Goal: Task Accomplishment & Management: Manage account settings

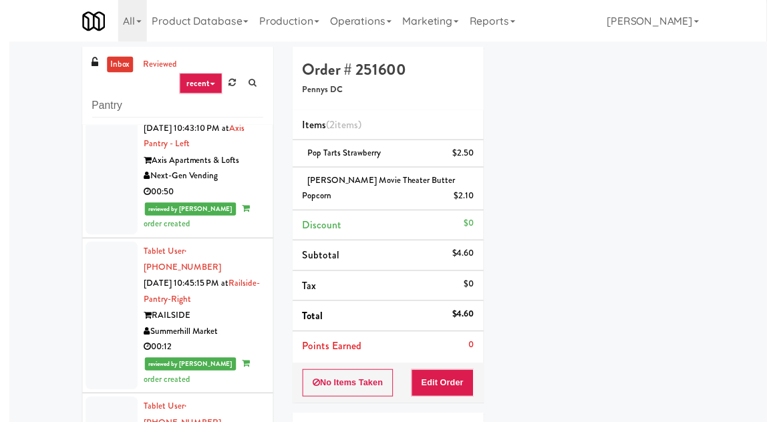
scroll to position [121, 0]
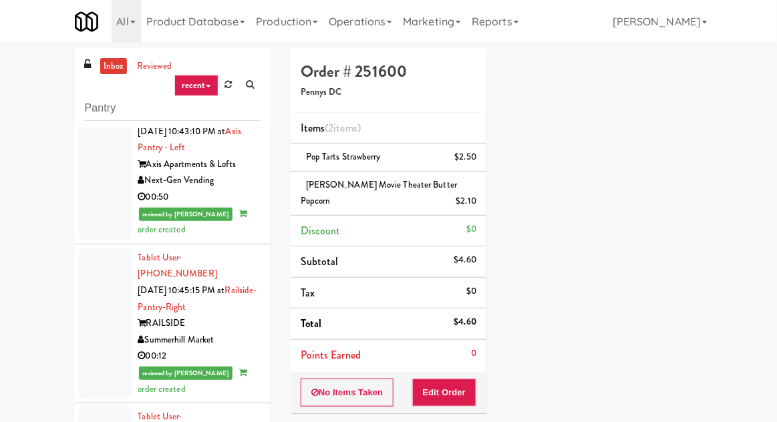
click at [34, 158] on div "inbox reviewed recent all unclear take inventory issue suspicious failed recent…" at bounding box center [388, 299] width 777 height 502
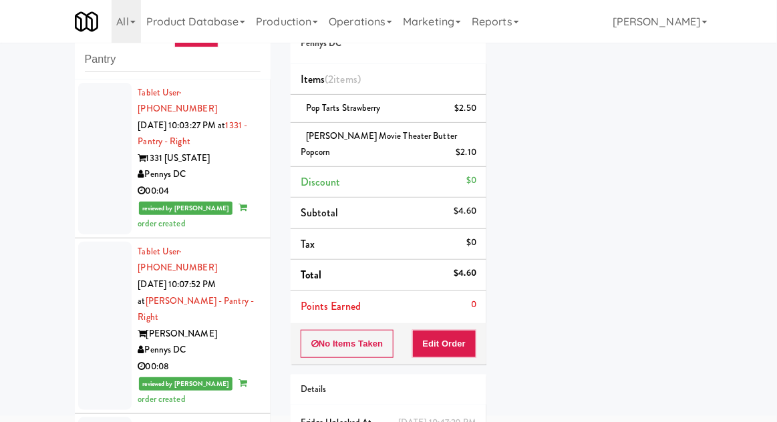
scroll to position [0, 0]
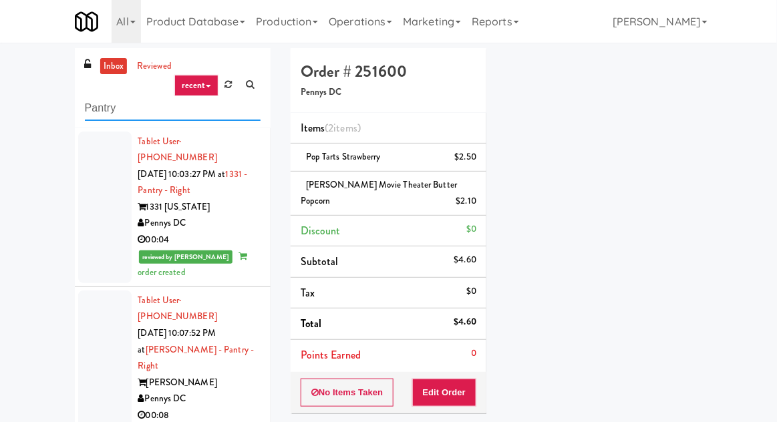
click at [105, 103] on input "Pantry" at bounding box center [173, 108] width 176 height 25
click at [102, 106] on input "Pantry" at bounding box center [173, 108] width 176 height 25
type input "Ambient"
click at [34, 108] on div "inbox reviewed recent all unclear take inventory issue suspicious failed recent…" at bounding box center [388, 299] width 777 height 502
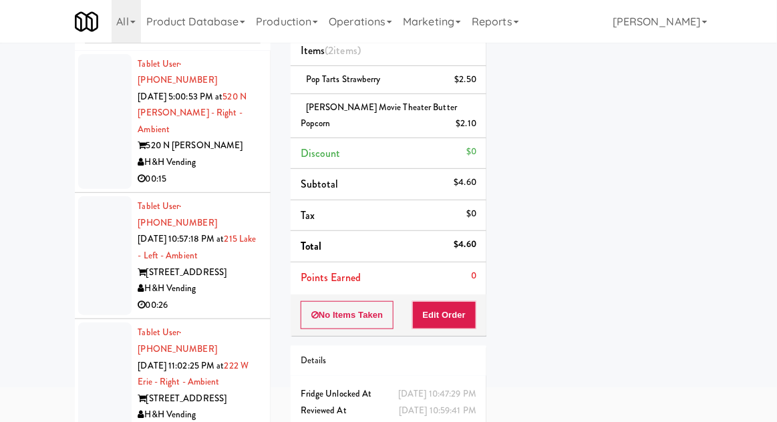
click at [97, 126] on div at bounding box center [104, 122] width 53 height 136
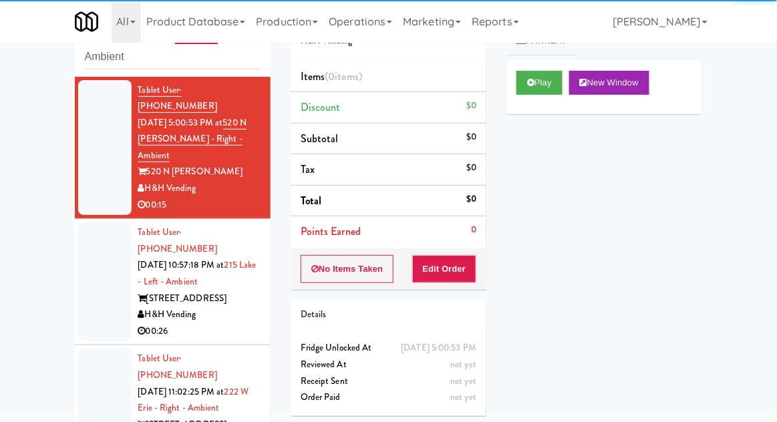
click at [82, 258] on div at bounding box center [104, 281] width 53 height 119
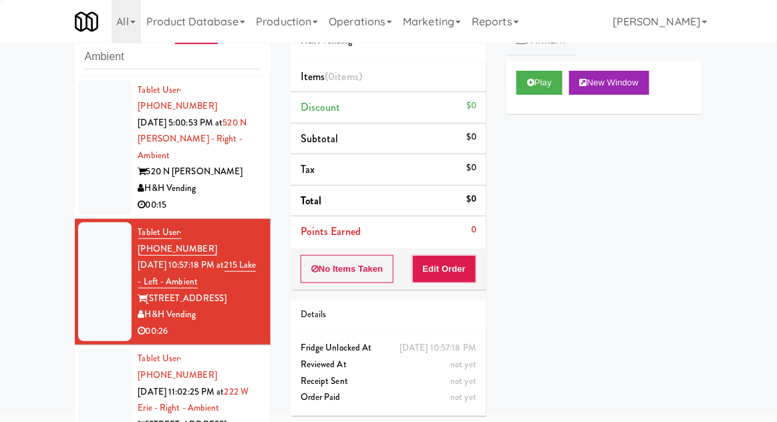
click at [94, 170] on div at bounding box center [104, 148] width 53 height 136
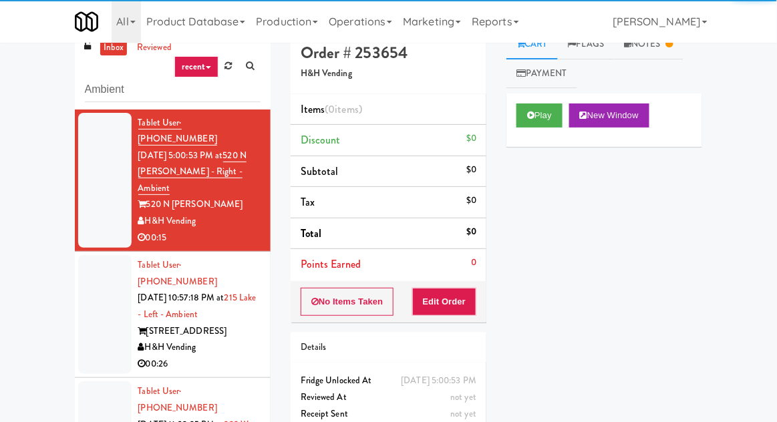
scroll to position [9, 0]
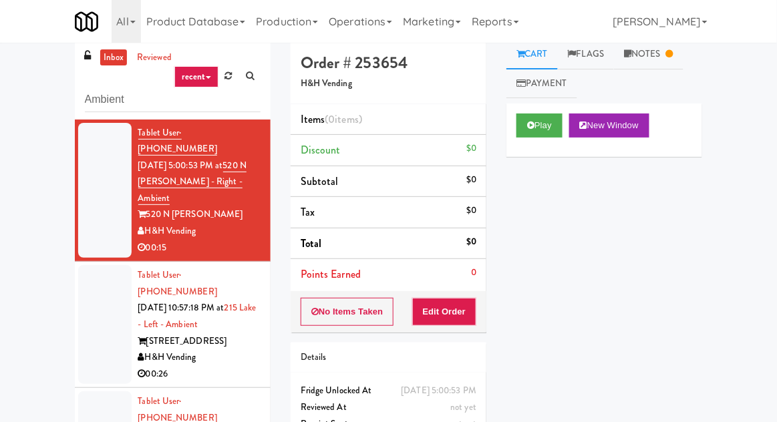
click at [648, 55] on link "Notes" at bounding box center [648, 54] width 69 height 30
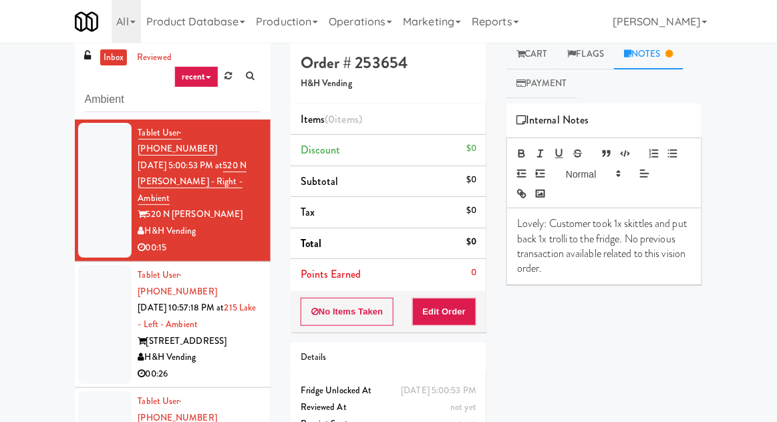
click at [549, 47] on link "Cart" at bounding box center [531, 54] width 51 height 30
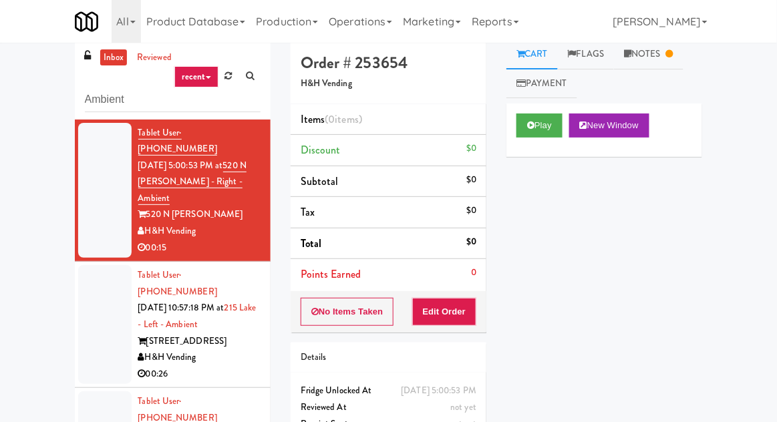
click at [97, 265] on div at bounding box center [104, 324] width 53 height 119
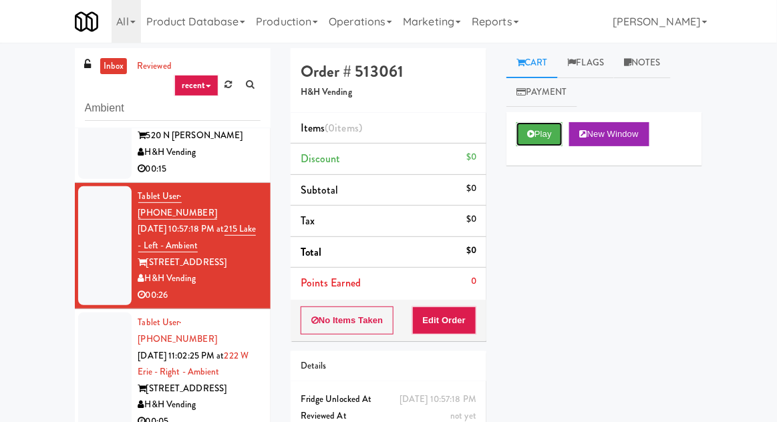
click at [546, 125] on button "Play" at bounding box center [539, 134] width 46 height 24
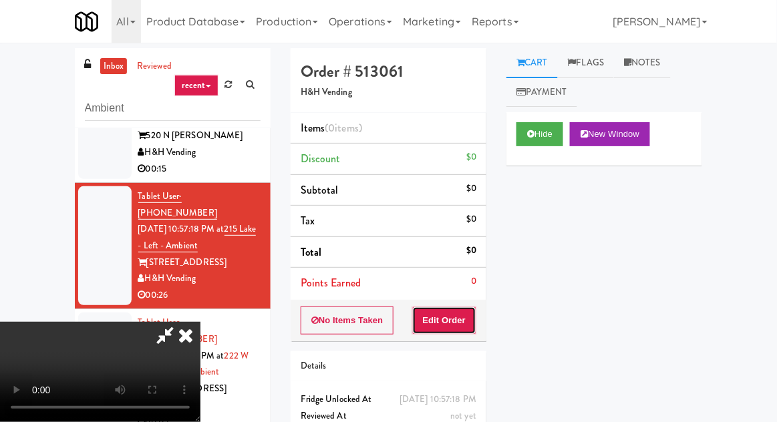
click at [457, 307] on button "Edit Order" at bounding box center [444, 321] width 65 height 28
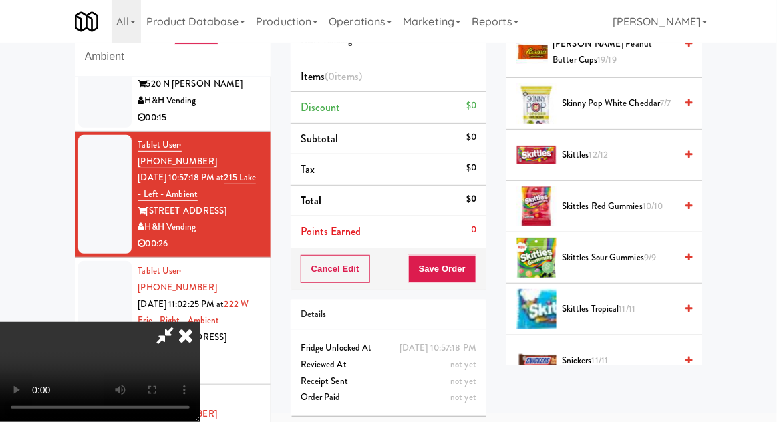
scroll to position [1078, 0]
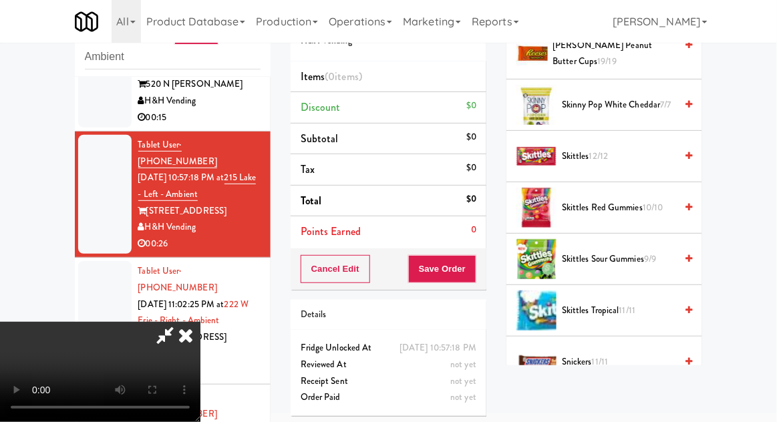
click at [654, 303] on span "Skittles Tropical 11/11" at bounding box center [619, 311] width 114 height 17
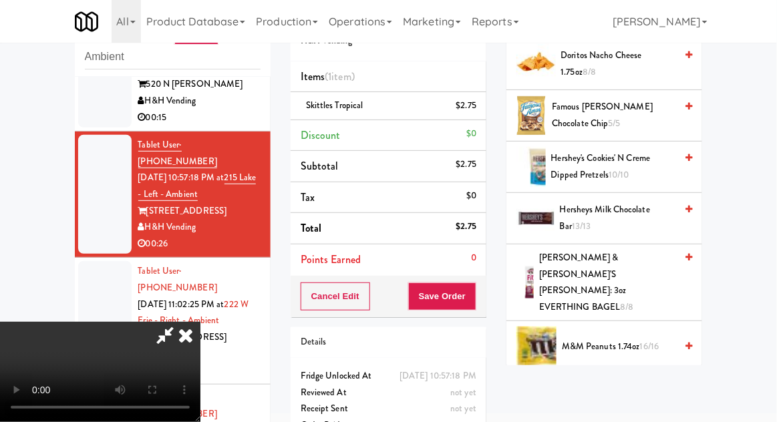
scroll to position [528, 0]
click at [654, 339] on span "16/16" at bounding box center [649, 345] width 19 height 13
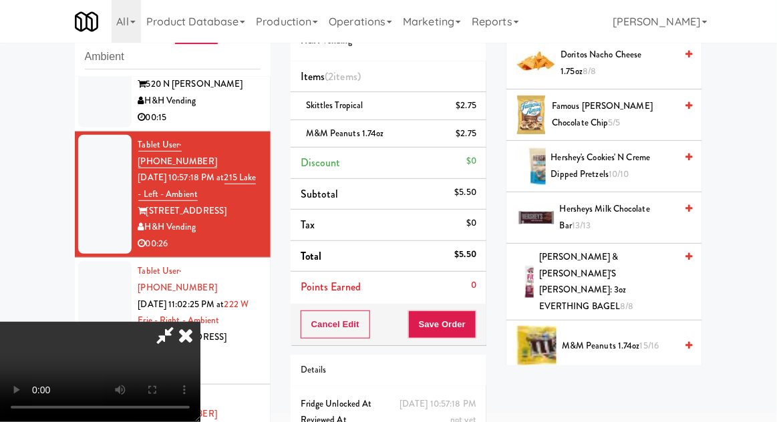
click at [471, 328] on button "Save Order" at bounding box center [442, 325] width 68 height 28
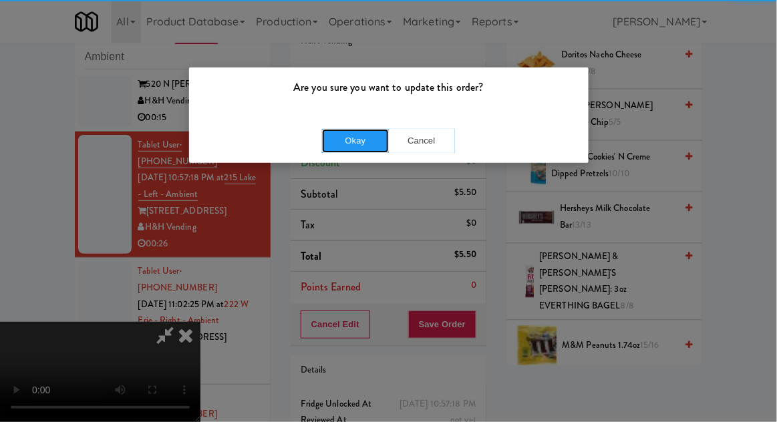
click at [355, 142] on button "Okay" at bounding box center [355, 141] width 67 height 24
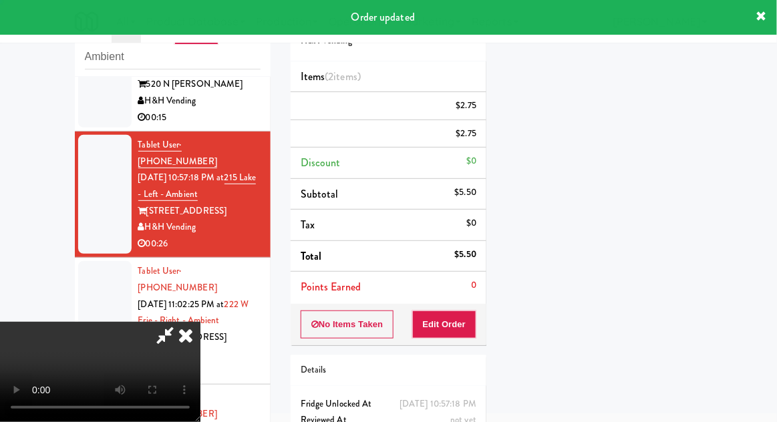
scroll to position [132, 0]
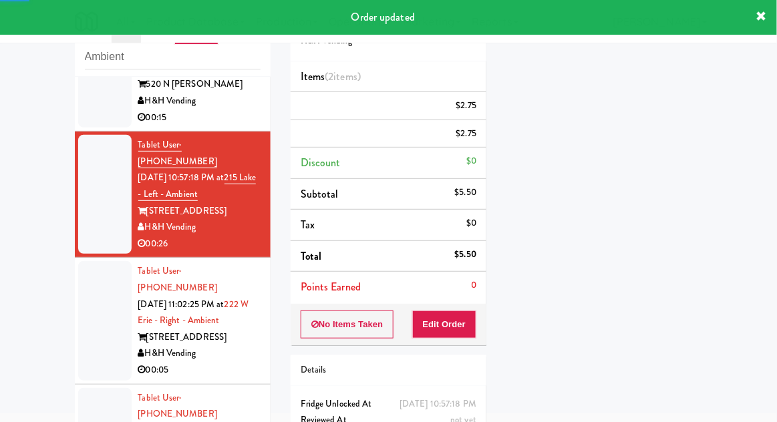
click at [110, 267] on div at bounding box center [104, 320] width 53 height 119
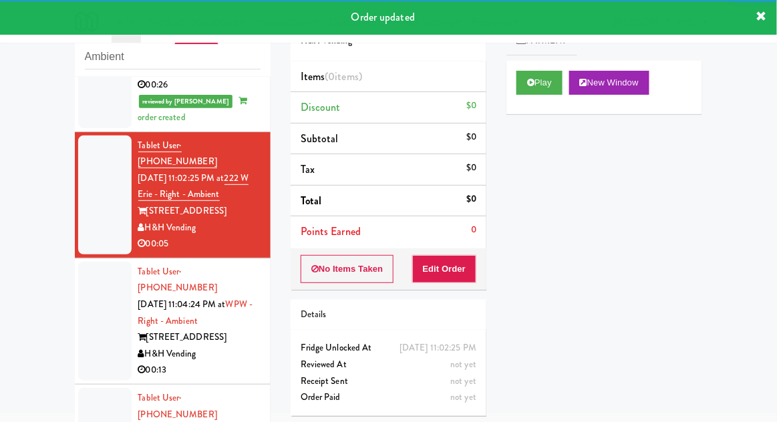
scroll to position [248, 0]
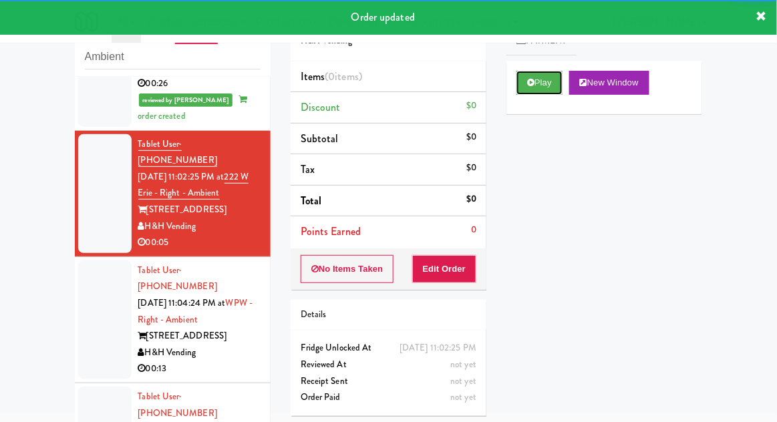
click at [524, 87] on button "Play" at bounding box center [539, 83] width 46 height 24
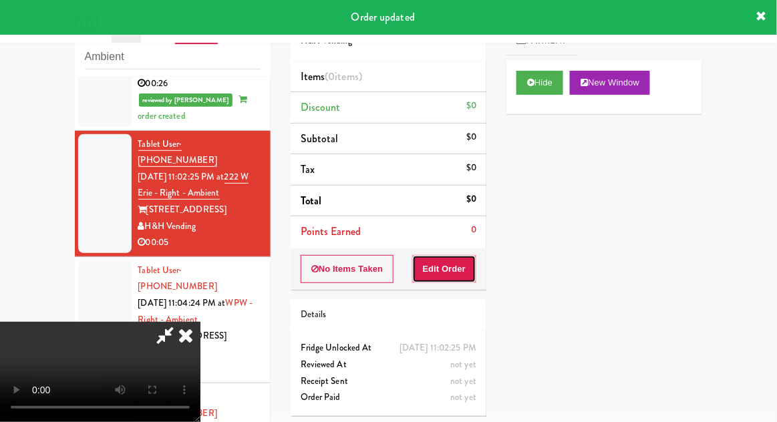
click at [431, 265] on button "Edit Order" at bounding box center [444, 269] width 65 height 28
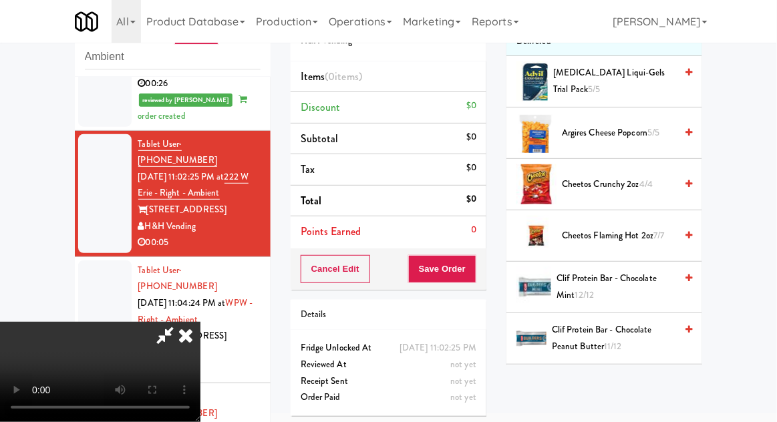
scroll to position [142, 0]
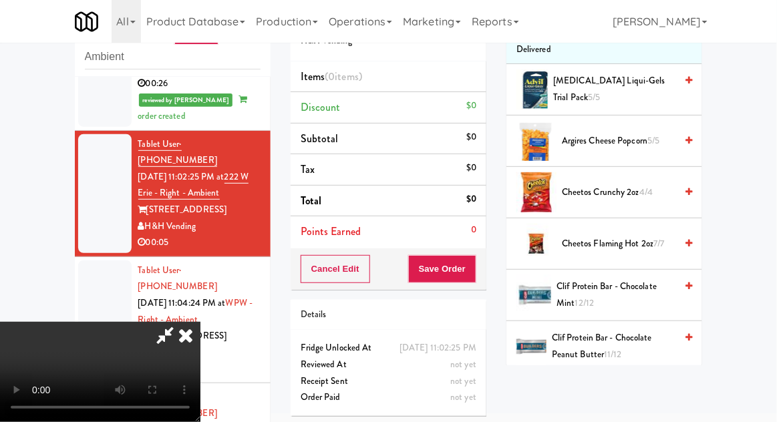
click at [641, 339] on span "Clif Protein Bar - Chocolate Peanut Butter 11/12" at bounding box center [614, 346] width 124 height 33
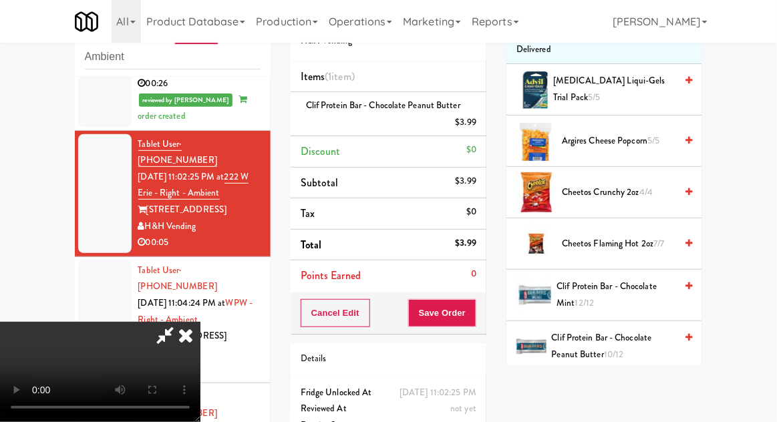
scroll to position [49, 0]
click at [471, 309] on button "Save Order" at bounding box center [442, 313] width 68 height 28
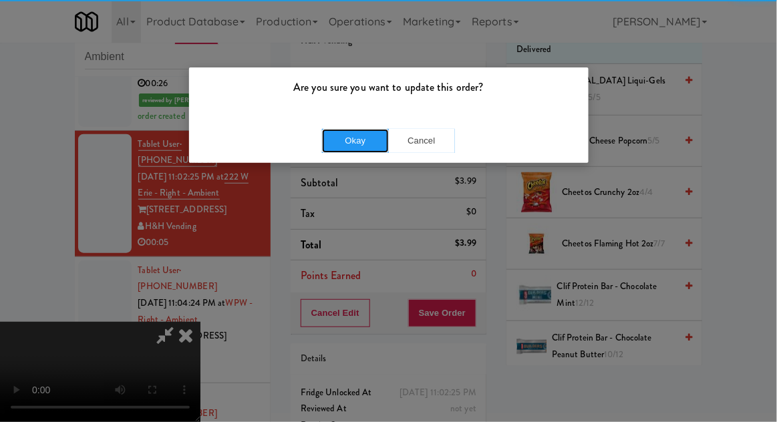
click at [359, 134] on button "Okay" at bounding box center [355, 141] width 67 height 24
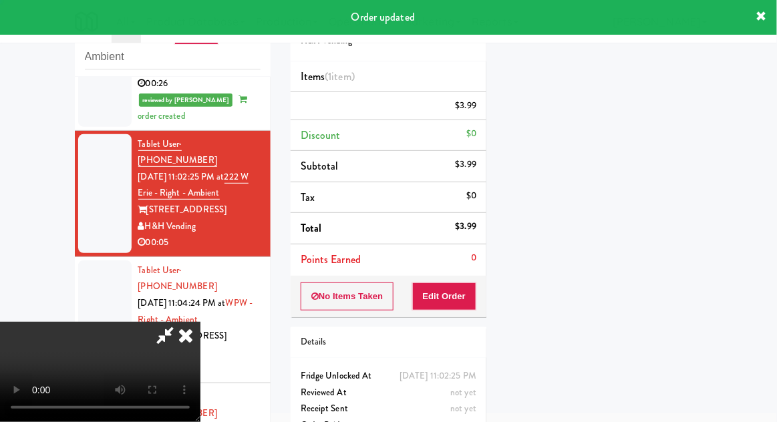
scroll to position [0, 0]
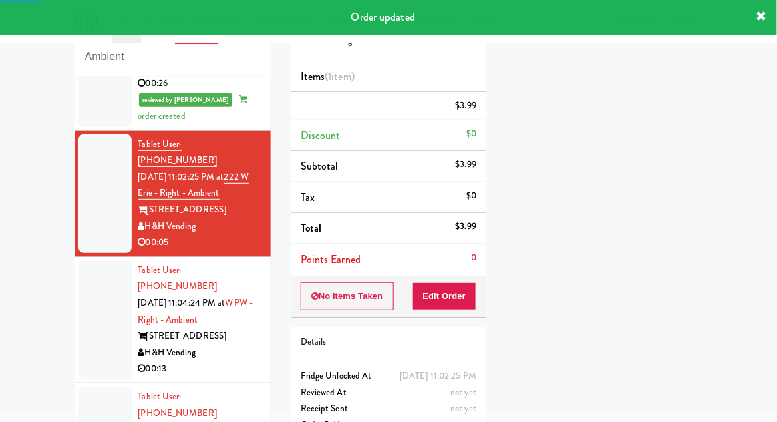
click at [93, 260] on div at bounding box center [104, 319] width 53 height 119
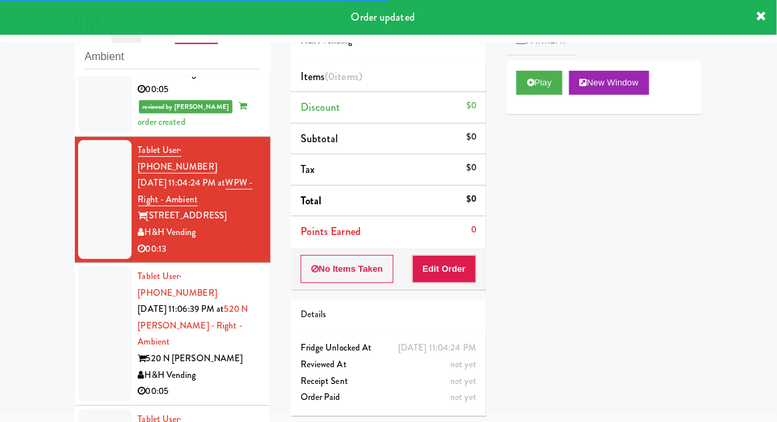
scroll to position [402, 0]
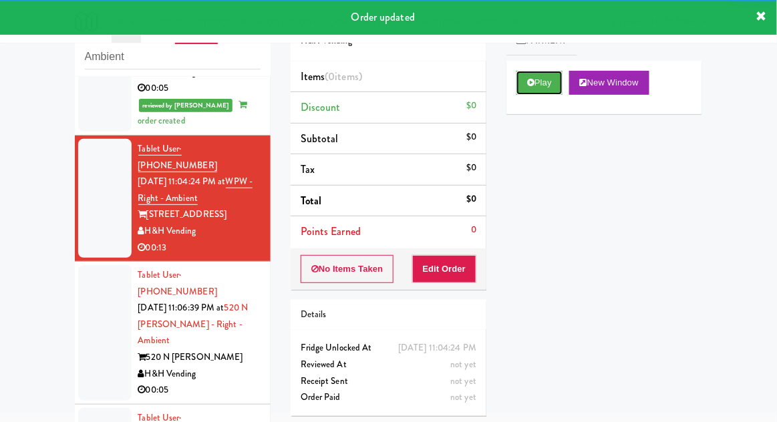
click at [524, 85] on button "Play" at bounding box center [539, 83] width 46 height 24
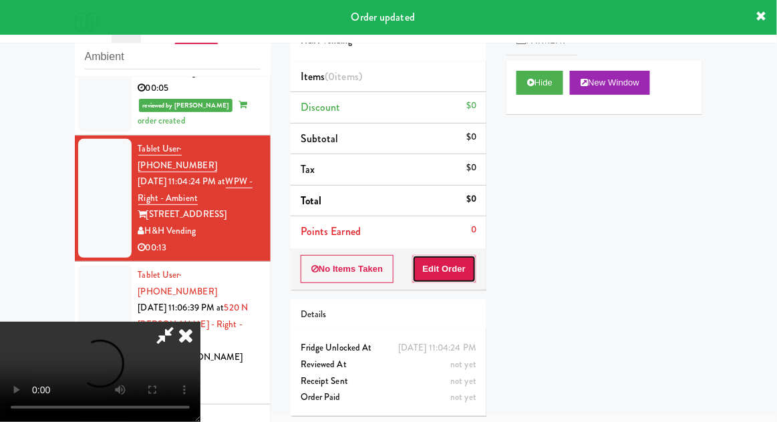
click at [438, 259] on button "Edit Order" at bounding box center [444, 269] width 65 height 28
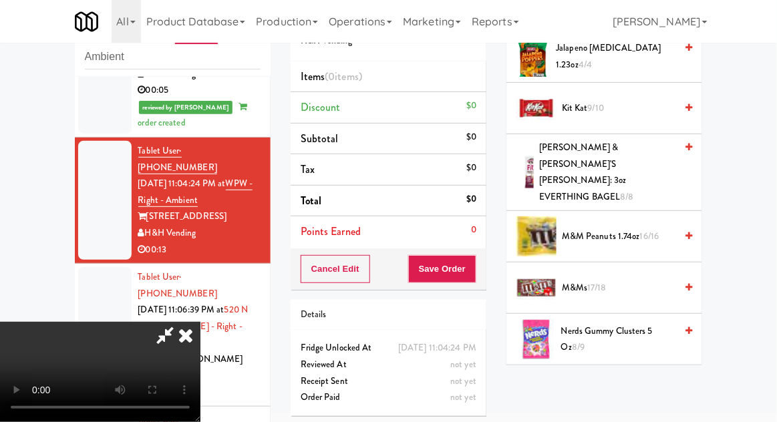
scroll to position [843, 0]
click at [644, 324] on span "Nerds Gummy Clusters 5 oz 8/9" at bounding box center [618, 340] width 114 height 33
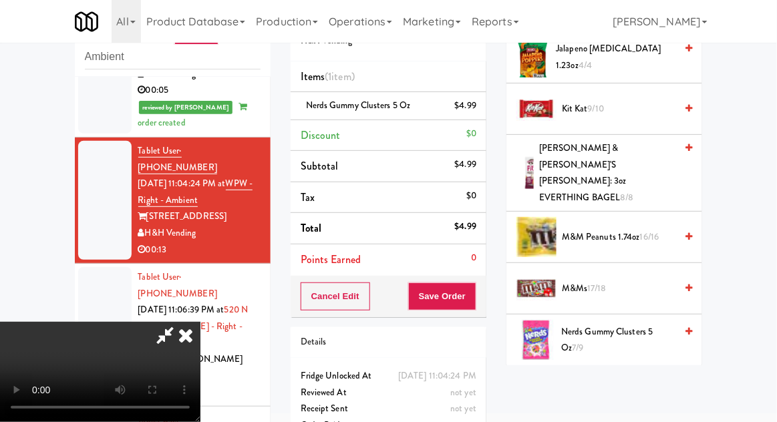
click at [657, 230] on span "16/16" at bounding box center [649, 236] width 19 height 13
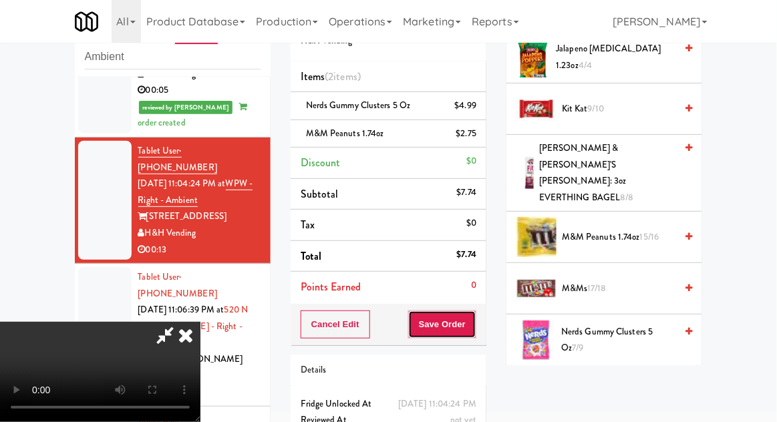
click at [474, 329] on button "Save Order" at bounding box center [442, 325] width 68 height 28
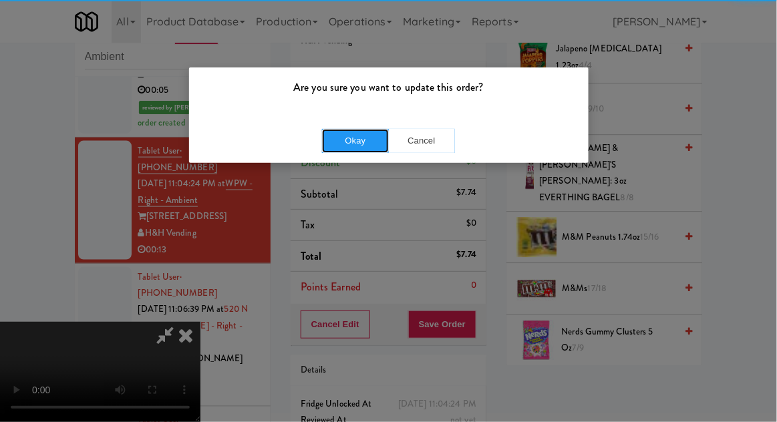
click at [344, 141] on button "Okay" at bounding box center [355, 141] width 67 height 24
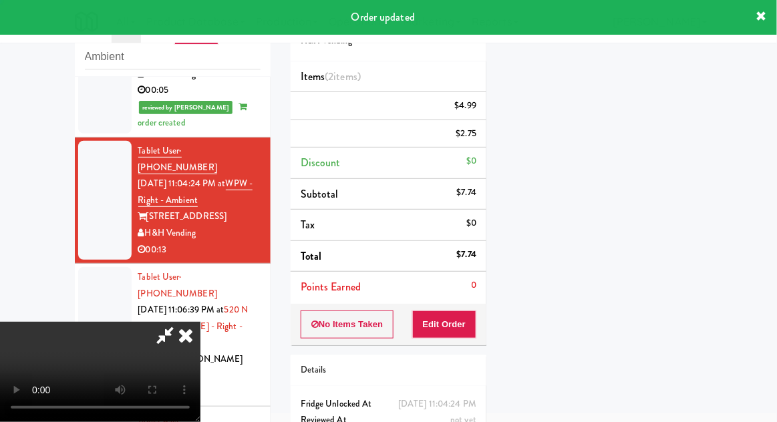
scroll to position [132, 0]
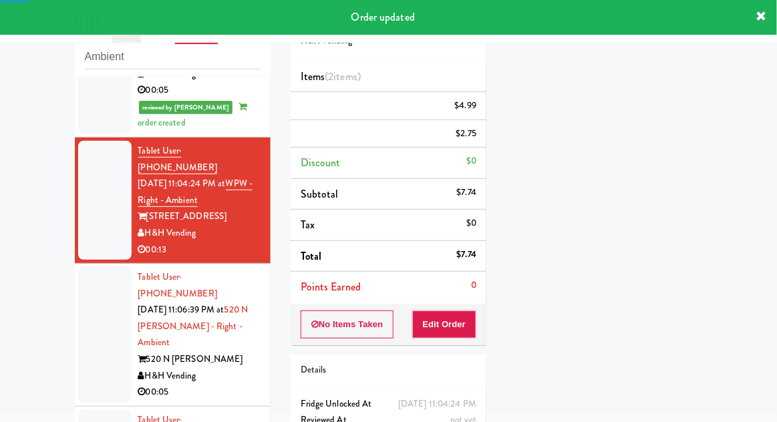
click at [85, 267] on div at bounding box center [104, 335] width 53 height 136
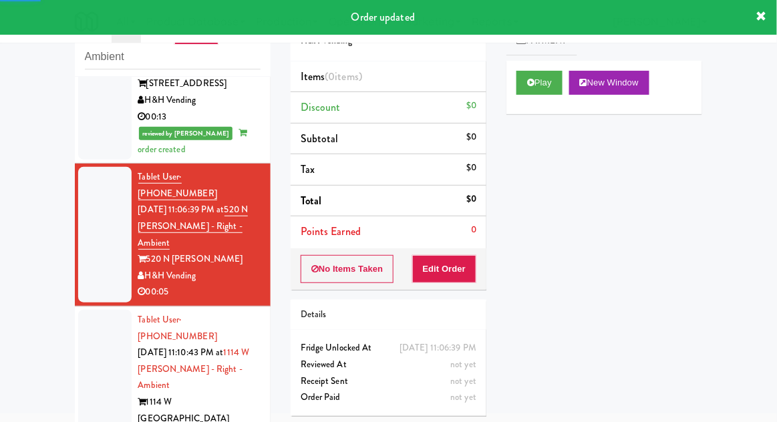
scroll to position [534, 0]
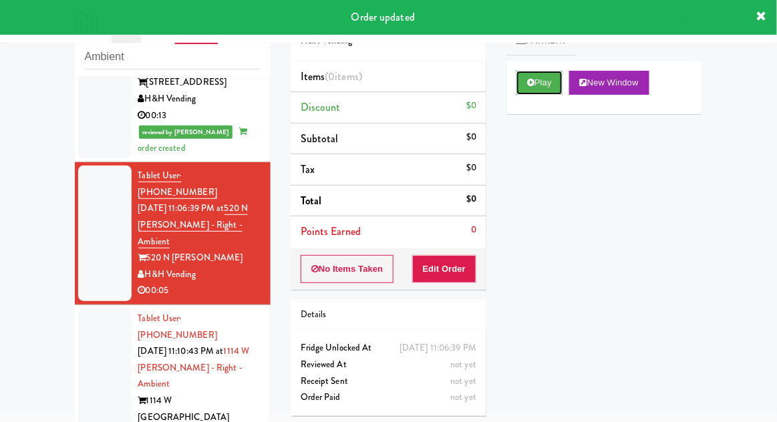
click at [537, 84] on button "Play" at bounding box center [539, 83] width 46 height 24
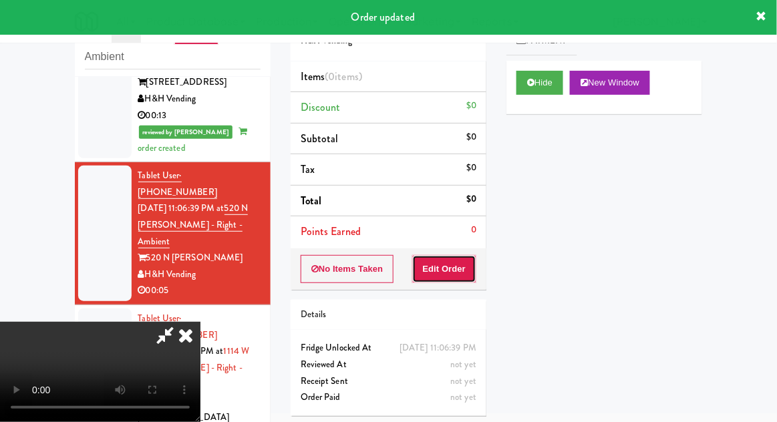
click at [435, 271] on button "Edit Order" at bounding box center [444, 269] width 65 height 28
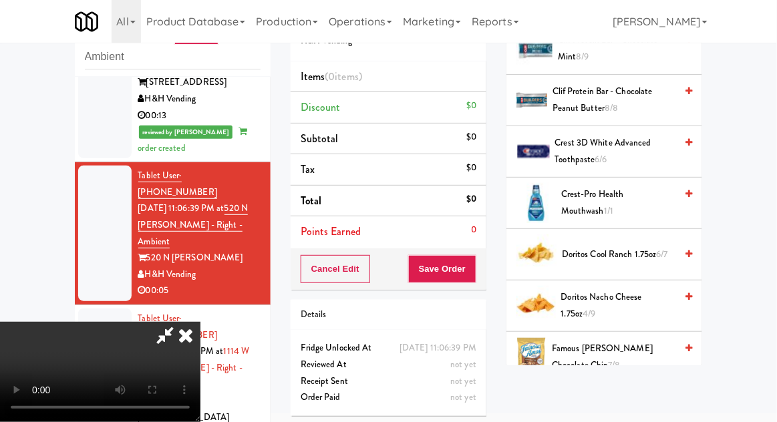
scroll to position [389, 0]
click at [634, 294] on span "Doritos Nacho Cheese 1.75oz 4/9" at bounding box center [618, 304] width 115 height 33
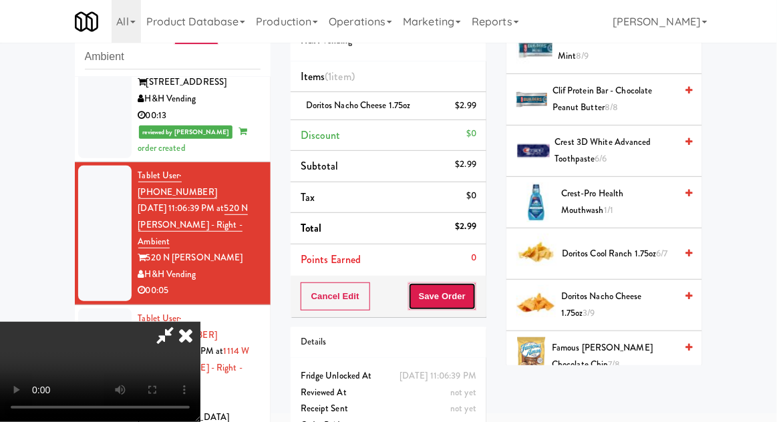
click at [473, 290] on button "Save Order" at bounding box center [442, 296] width 68 height 28
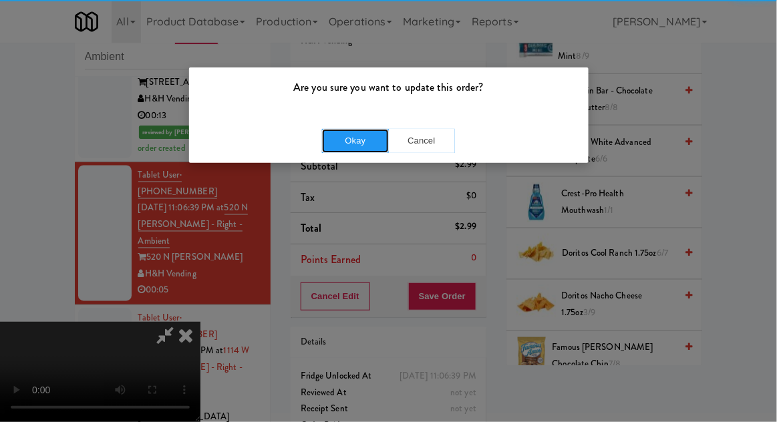
click at [339, 137] on button "Okay" at bounding box center [355, 141] width 67 height 24
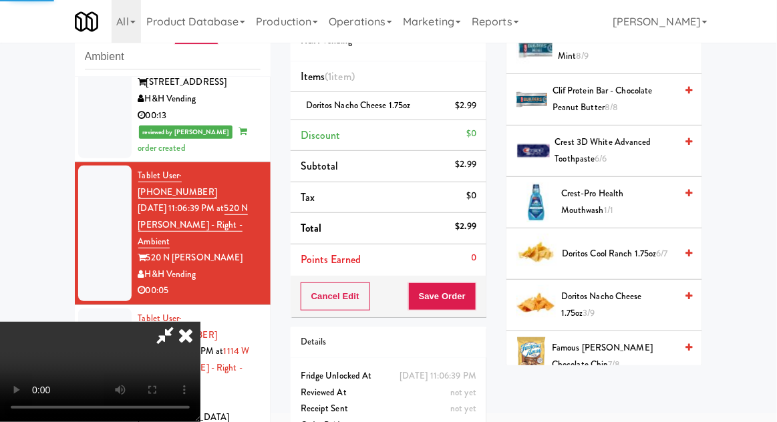
scroll to position [132, 0]
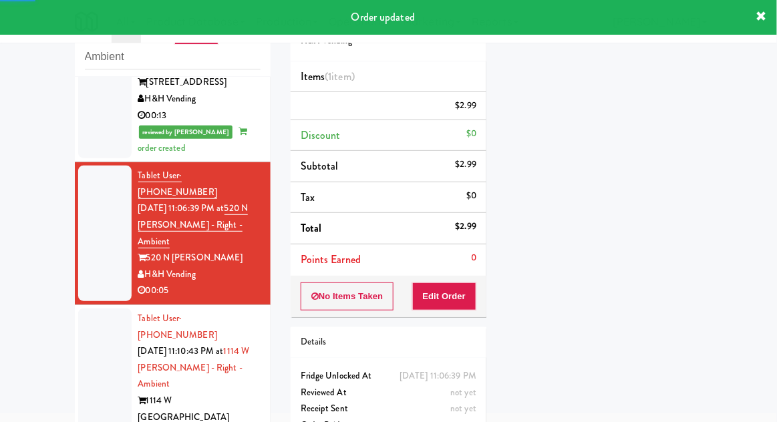
click at [97, 309] on div at bounding box center [104, 385] width 53 height 152
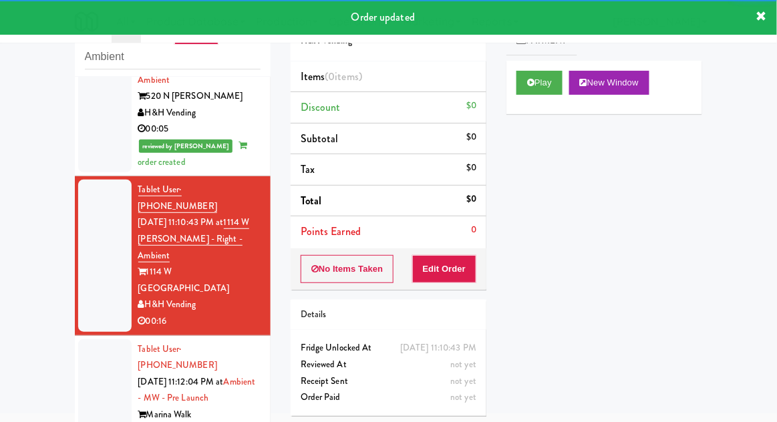
scroll to position [698, 0]
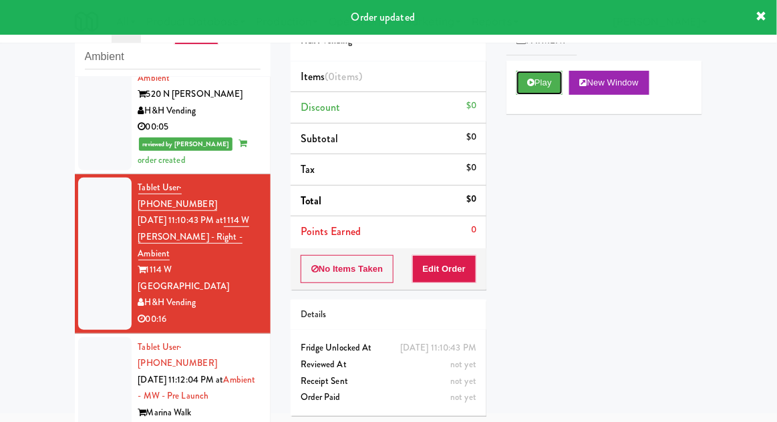
click at [528, 89] on button "Play" at bounding box center [539, 83] width 46 height 24
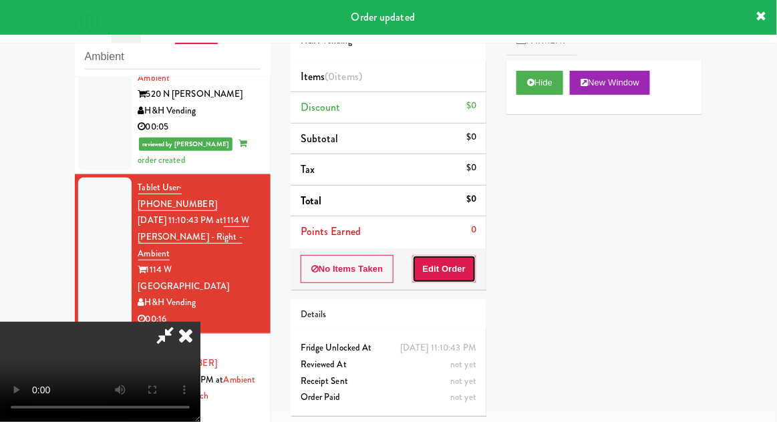
click at [431, 260] on button "Edit Order" at bounding box center [444, 269] width 65 height 28
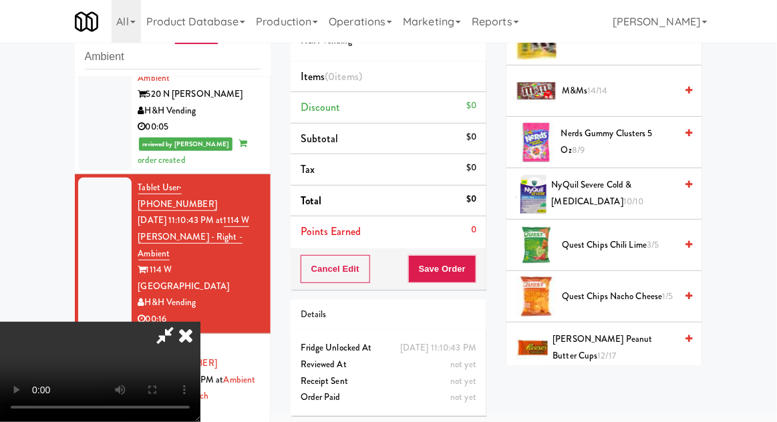
scroll to position [1016, 0]
click at [638, 331] on span "[PERSON_NAME] Peanut Butter Cups 12/17" at bounding box center [614, 347] width 123 height 33
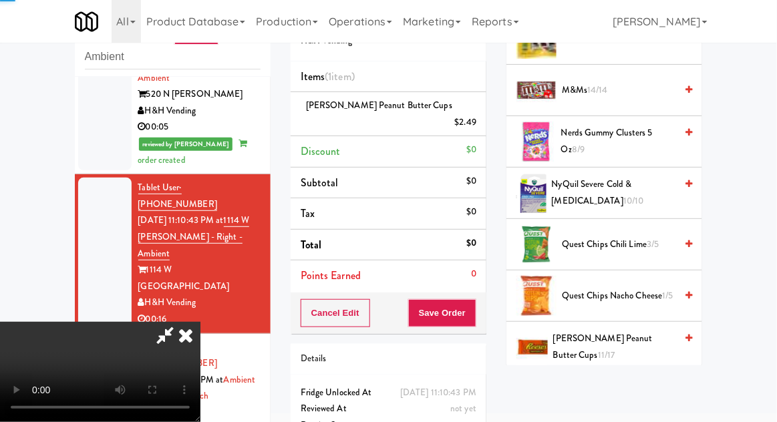
click at [631, 334] on span "[PERSON_NAME] Peanut Butter Cups 11/17" at bounding box center [614, 347] width 122 height 33
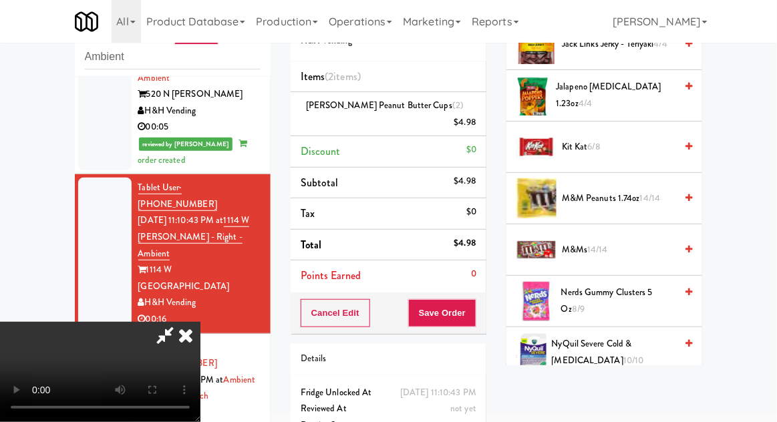
scroll to position [873, 0]
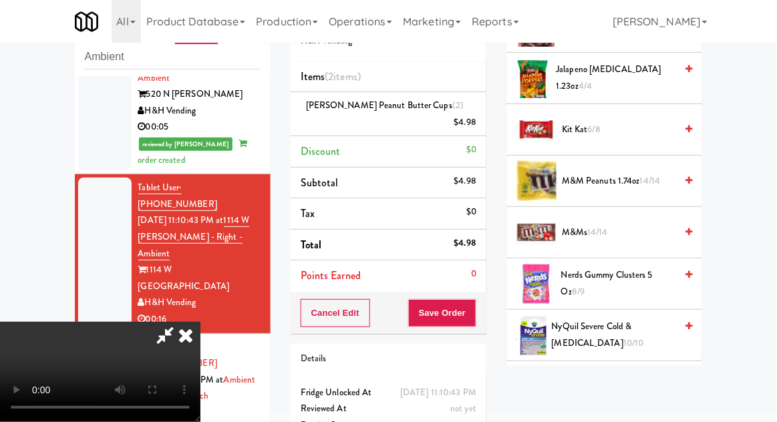
click at [632, 272] on span "Nerds Gummy Clusters 5 oz 8/9" at bounding box center [618, 283] width 114 height 33
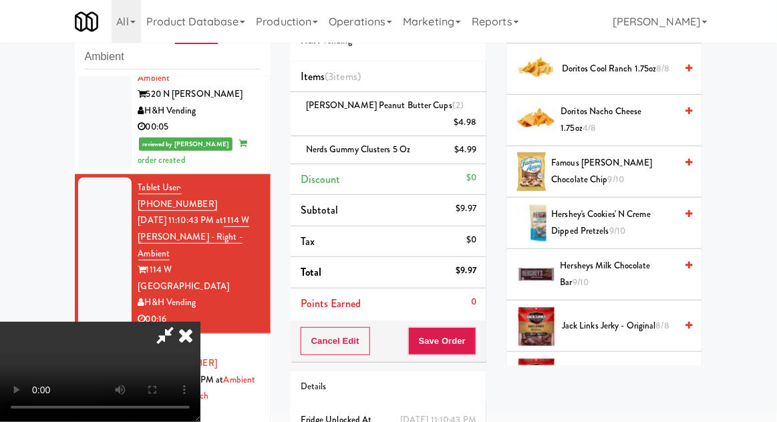
scroll to position [522, 0]
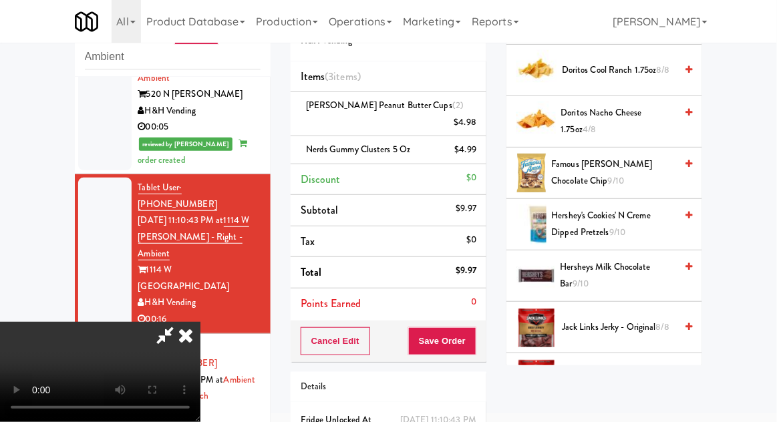
click at [642, 227] on span "Hershey's Cookies' N Creme dipped pretzels 9/10" at bounding box center [614, 224] width 124 height 33
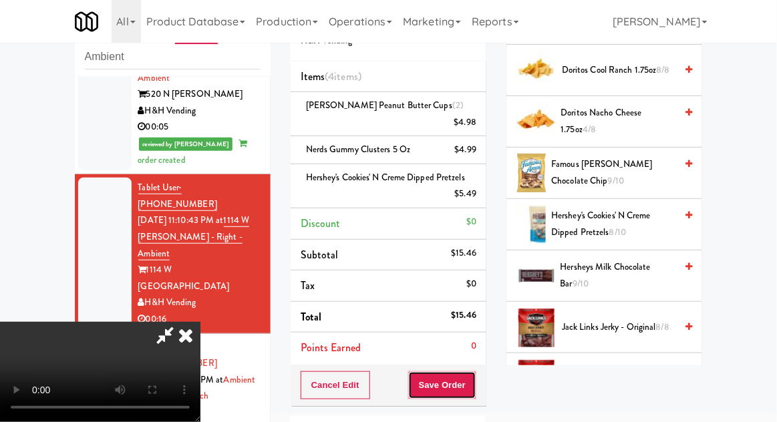
click at [467, 372] on button "Save Order" at bounding box center [442, 385] width 68 height 28
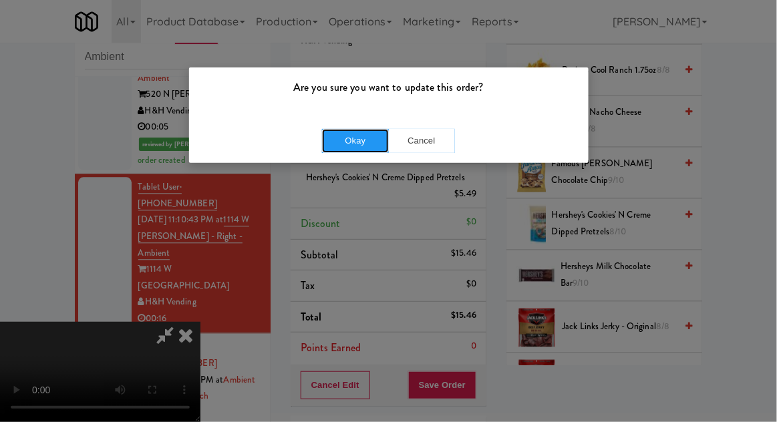
click at [340, 134] on button "Okay" at bounding box center [355, 141] width 67 height 24
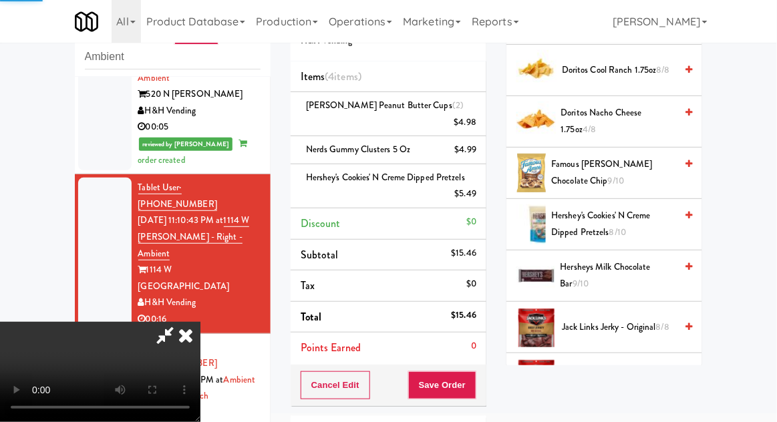
scroll to position [132, 0]
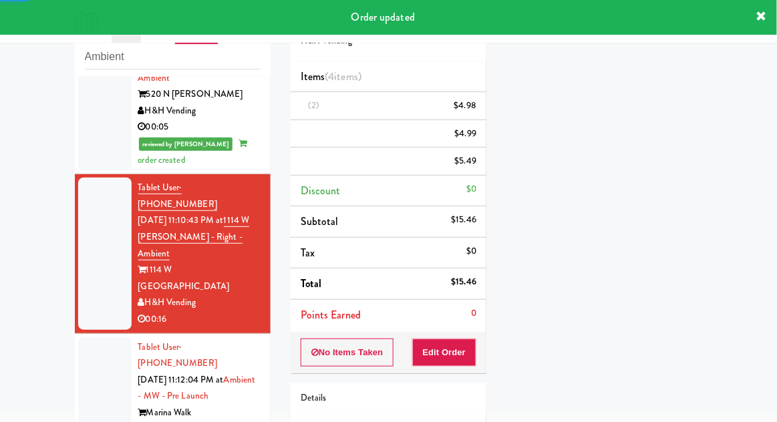
click at [84, 337] on div at bounding box center [104, 396] width 53 height 119
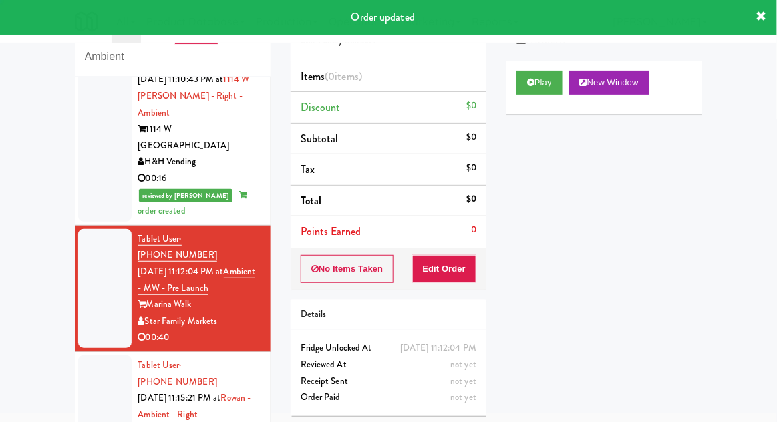
scroll to position [843, 0]
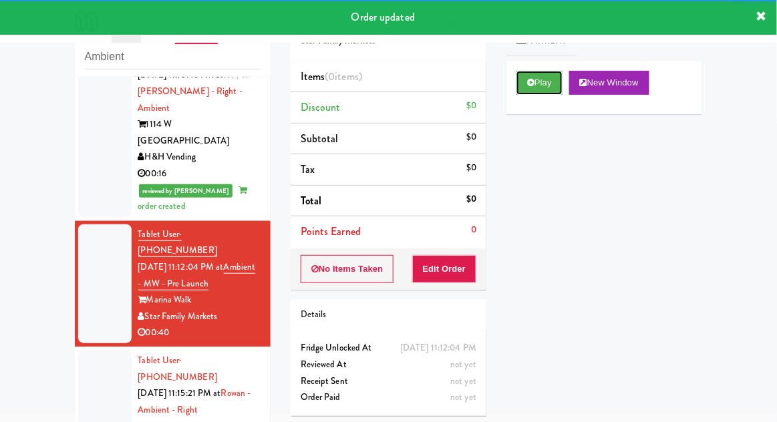
click at [534, 86] on icon at bounding box center [530, 82] width 7 height 9
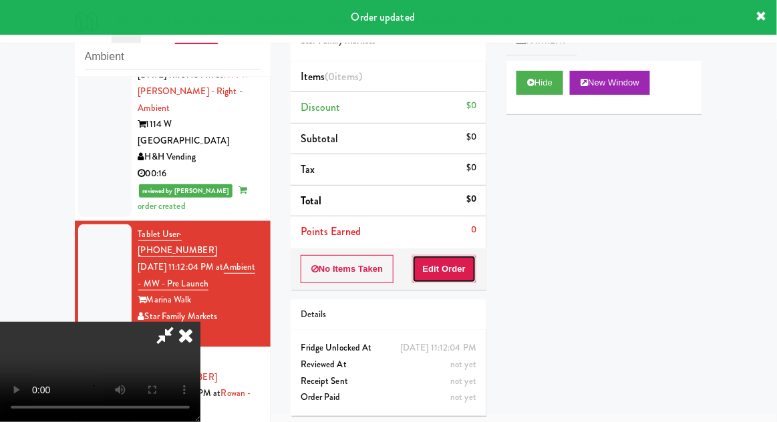
click at [441, 265] on button "Edit Order" at bounding box center [444, 269] width 65 height 28
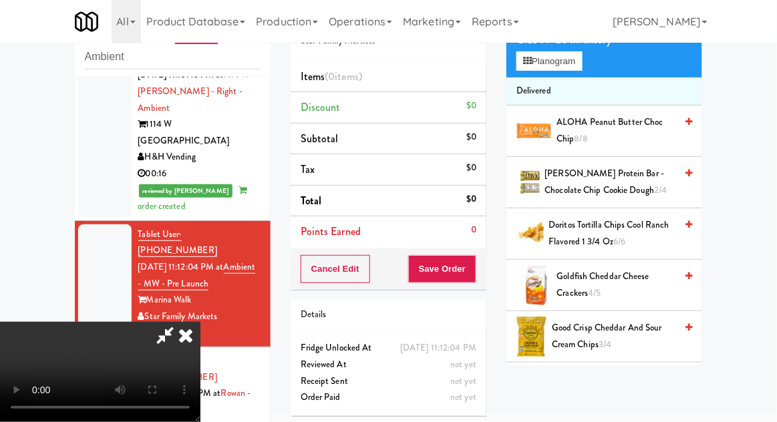
scroll to position [98, 0]
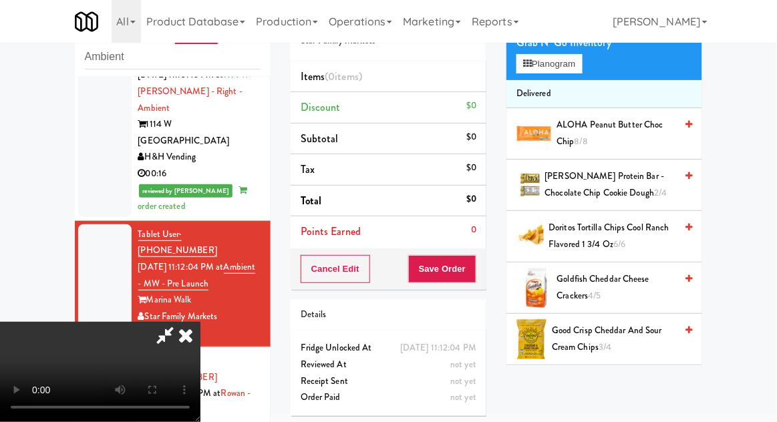
click at [644, 241] on span "Doritos Tortilla Chips Cool Ranch Flavored 1 3/4 Oz 6/6" at bounding box center [612, 236] width 127 height 33
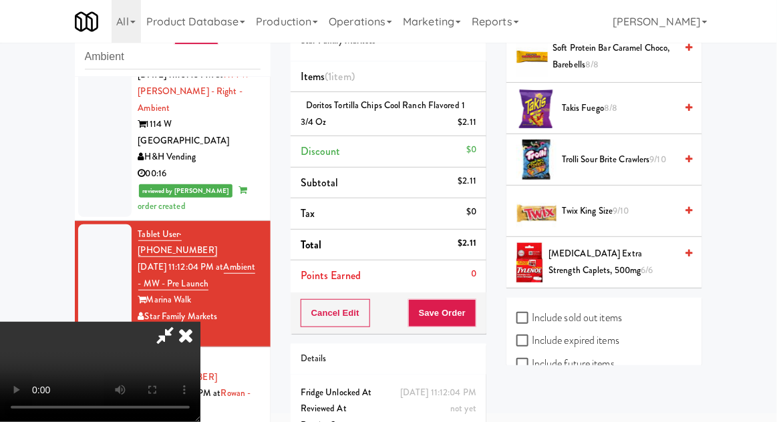
scroll to position [51, 0]
click at [645, 203] on span "Twix King Size 9/10" at bounding box center [619, 211] width 114 height 17
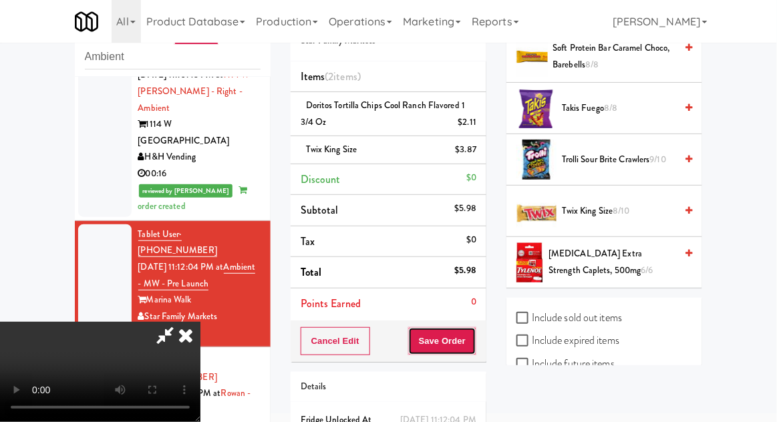
click at [473, 345] on button "Save Order" at bounding box center [442, 341] width 68 height 28
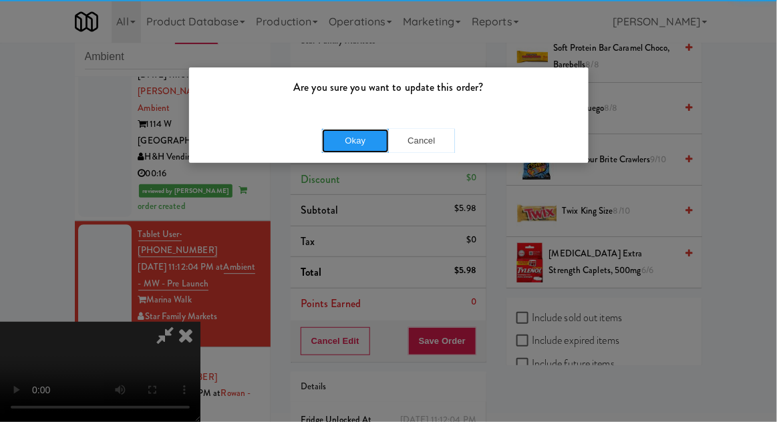
click at [363, 143] on button "Okay" at bounding box center [355, 141] width 67 height 24
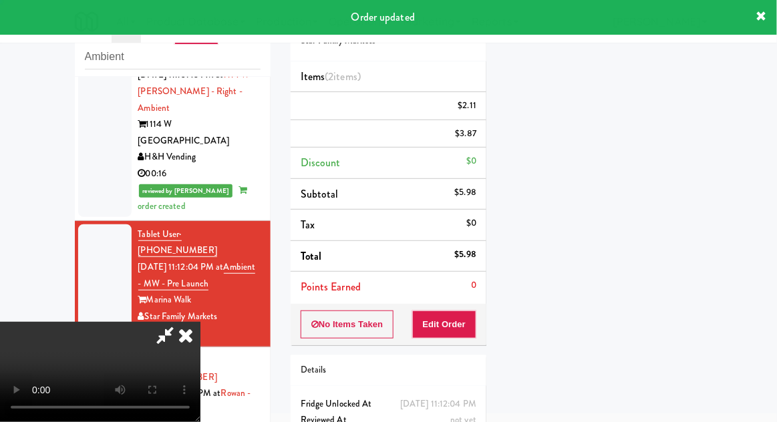
scroll to position [0, 0]
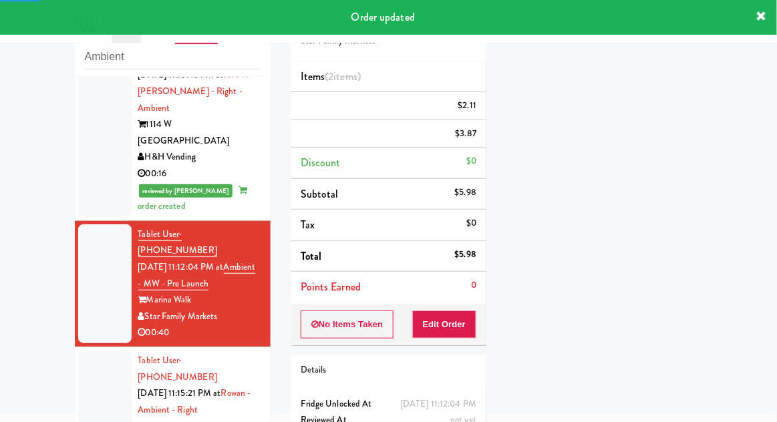
click at [93, 351] on div at bounding box center [104, 410] width 53 height 119
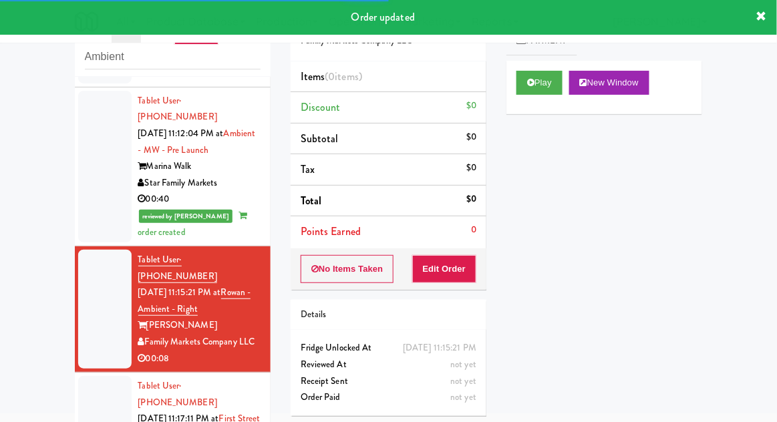
scroll to position [983, 0]
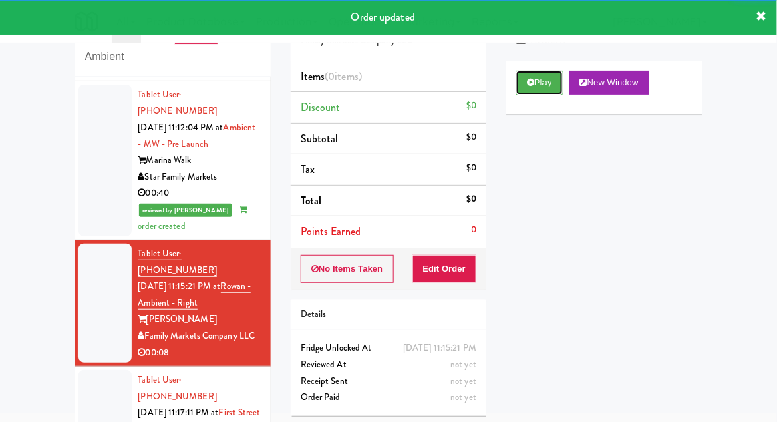
click at [533, 91] on button "Play" at bounding box center [539, 83] width 46 height 24
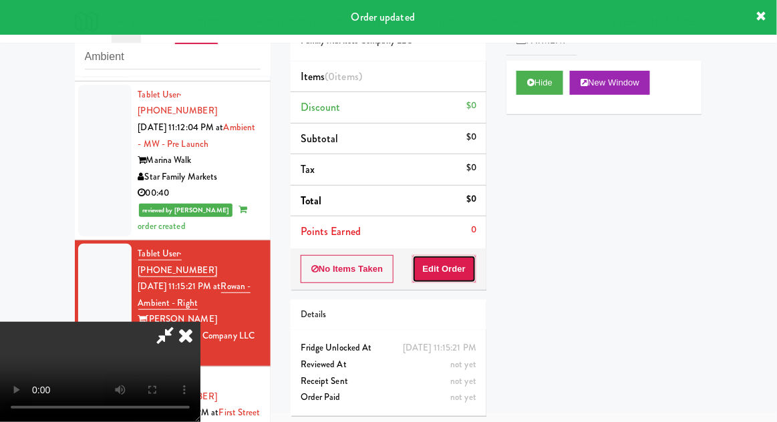
click at [448, 274] on button "Edit Order" at bounding box center [444, 269] width 65 height 28
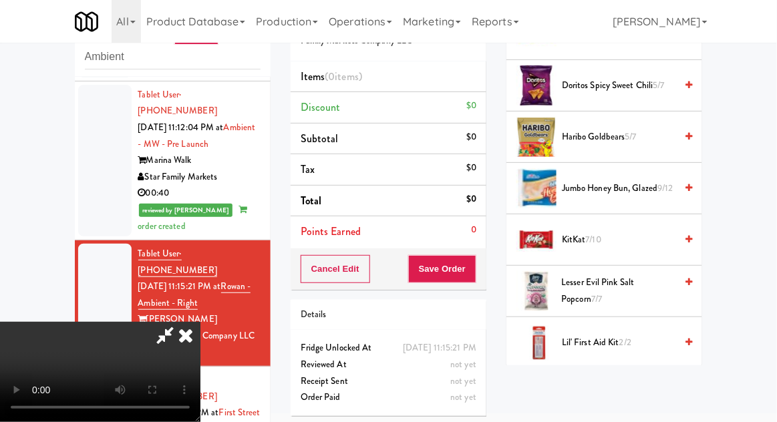
scroll to position [501, 0]
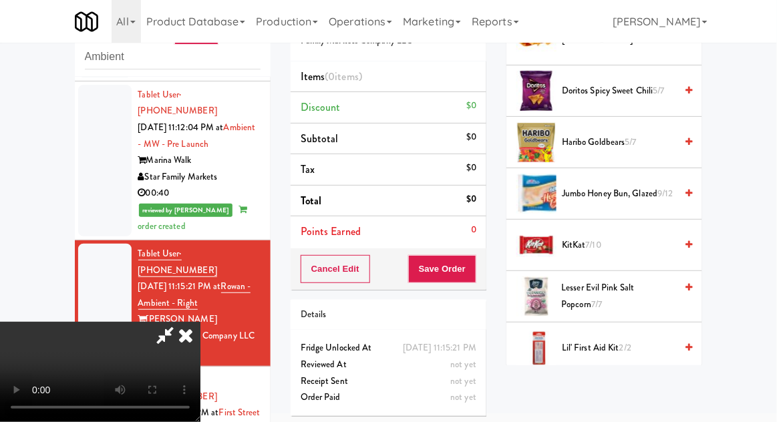
click at [640, 237] on span "KitKat 7/10" at bounding box center [619, 245] width 114 height 17
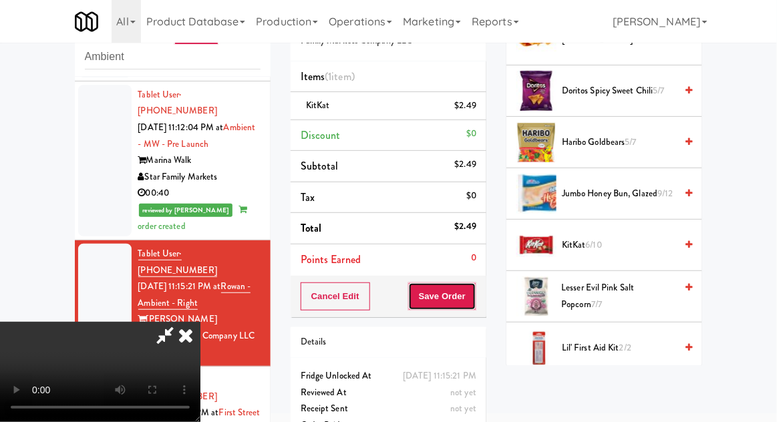
click at [473, 294] on button "Save Order" at bounding box center [442, 296] width 68 height 28
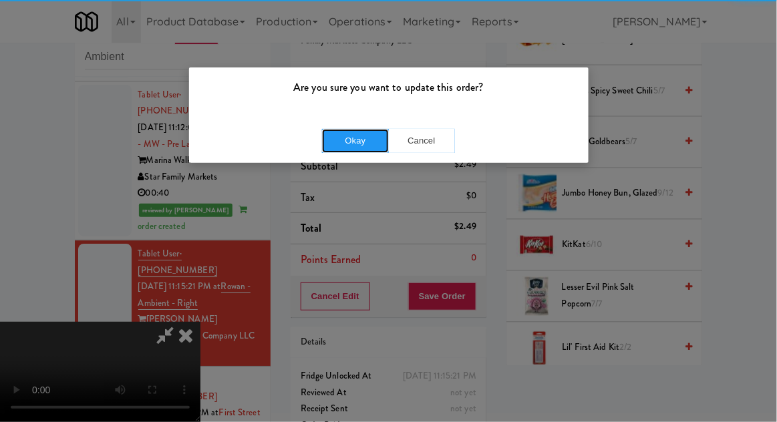
click at [329, 142] on button "Okay" at bounding box center [355, 141] width 67 height 24
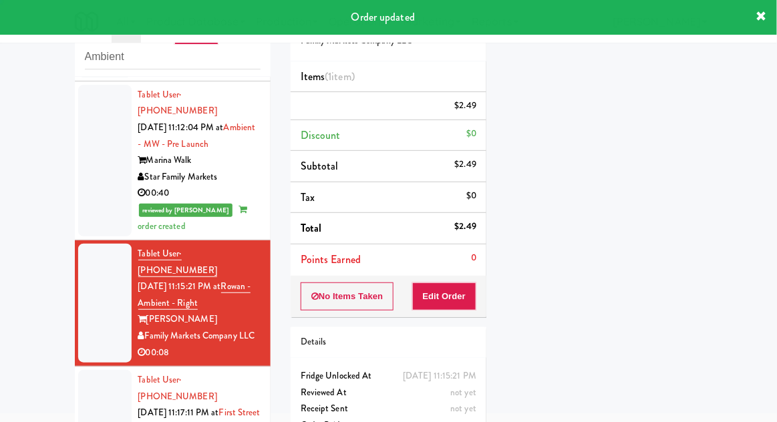
scroll to position [0, 0]
click at [106, 370] on div at bounding box center [104, 429] width 53 height 119
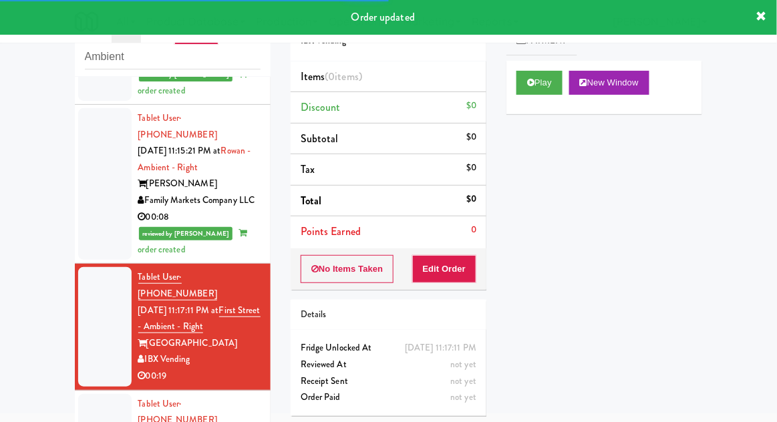
scroll to position [1119, 0]
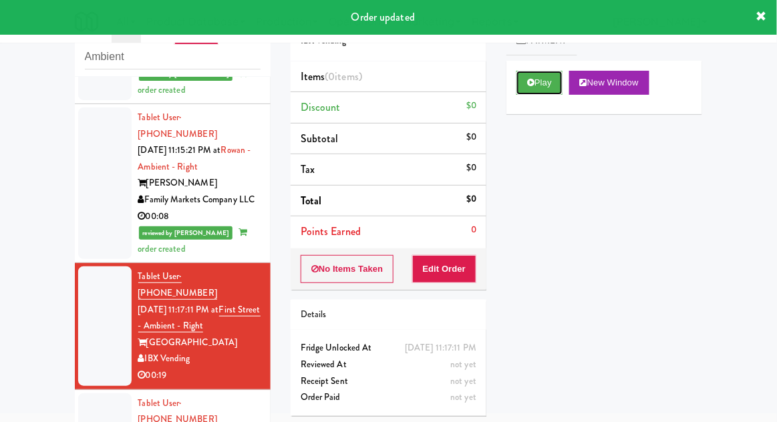
click at [534, 78] on icon at bounding box center [530, 82] width 7 height 9
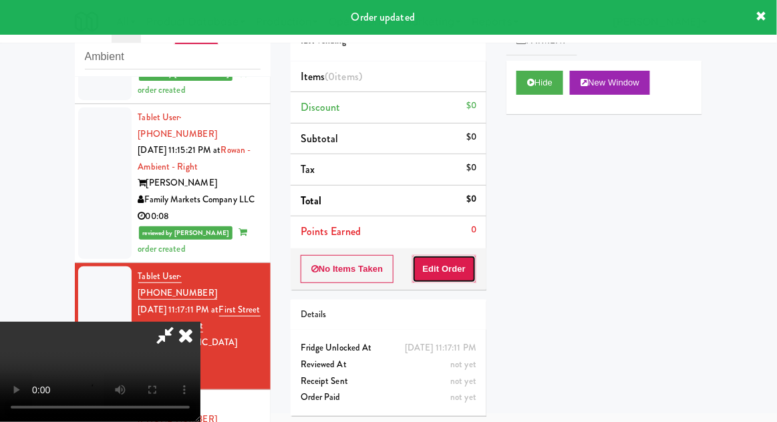
click at [445, 265] on button "Edit Order" at bounding box center [444, 269] width 65 height 28
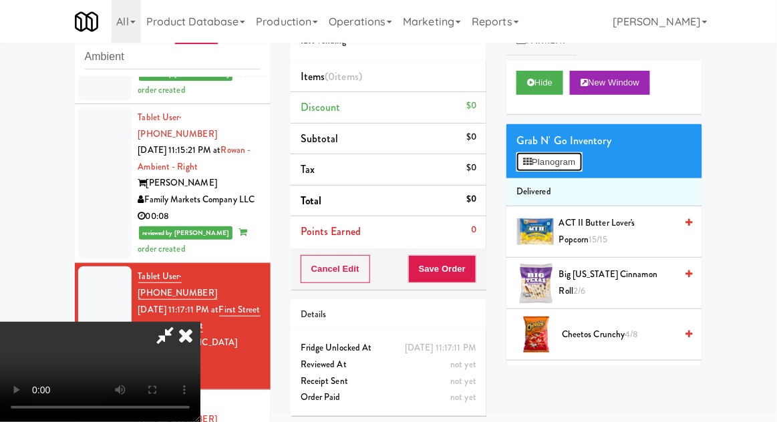
click at [582, 163] on button "Planogram" at bounding box center [548, 162] width 65 height 20
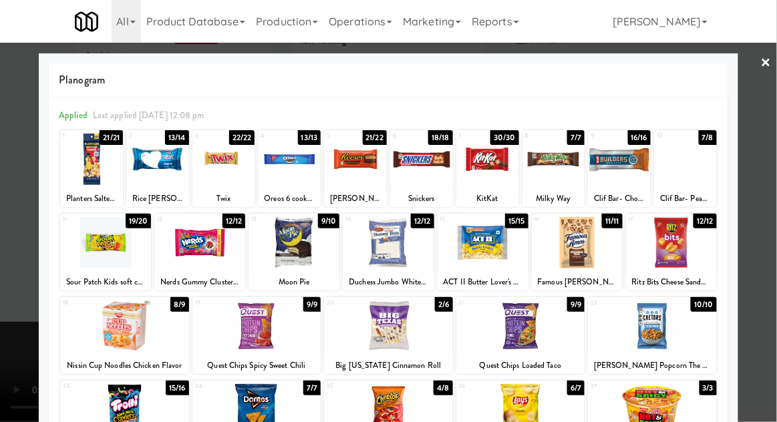
click at [381, 323] on div at bounding box center [388, 326] width 129 height 51
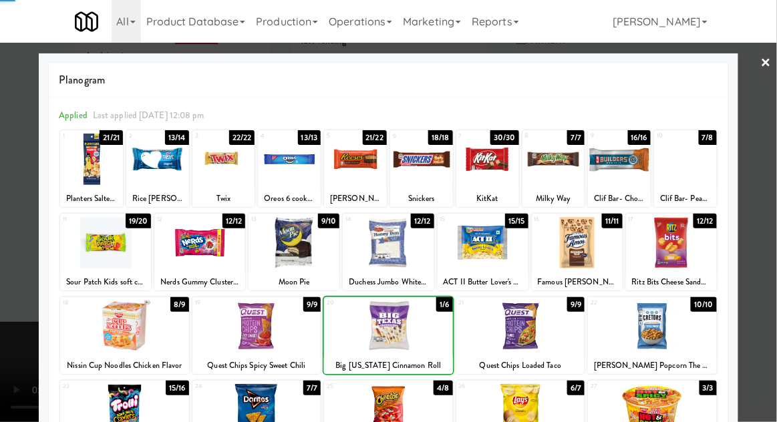
click at [767, 170] on div at bounding box center [388, 211] width 777 height 422
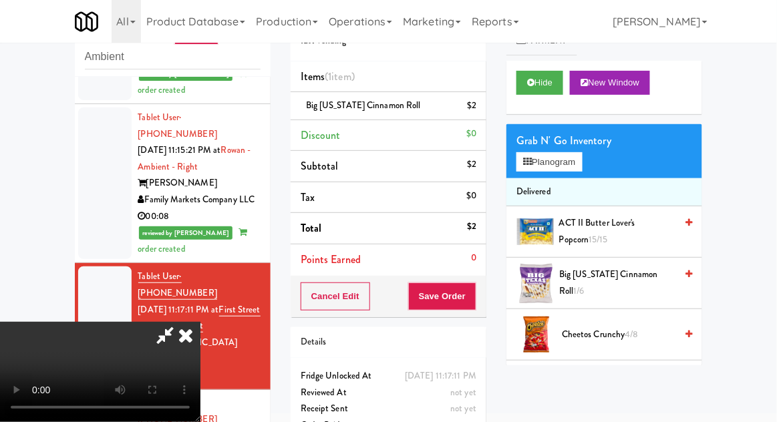
click at [615, 327] on span "Cheetos Crunchy 4/8" at bounding box center [619, 335] width 114 height 17
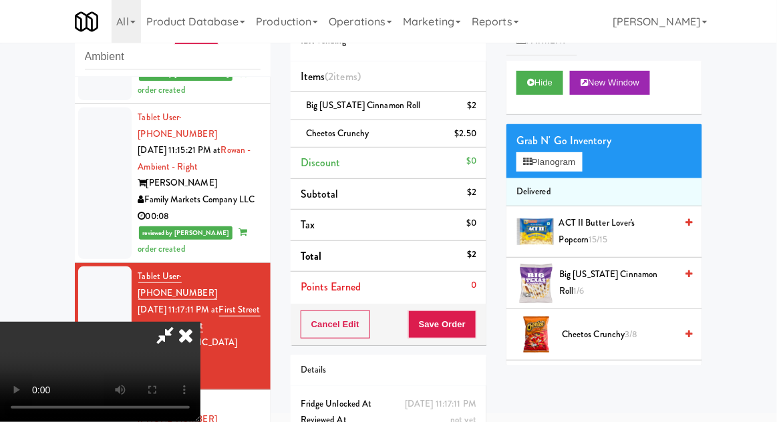
click at [615, 327] on span "Cheetos Crunchy 3/8" at bounding box center [619, 335] width 114 height 17
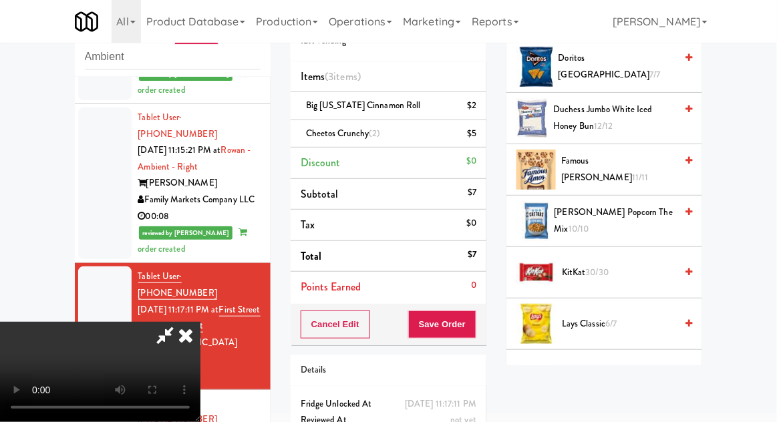
scroll to position [423, 0]
click at [648, 172] on span "11/11" at bounding box center [640, 176] width 17 height 13
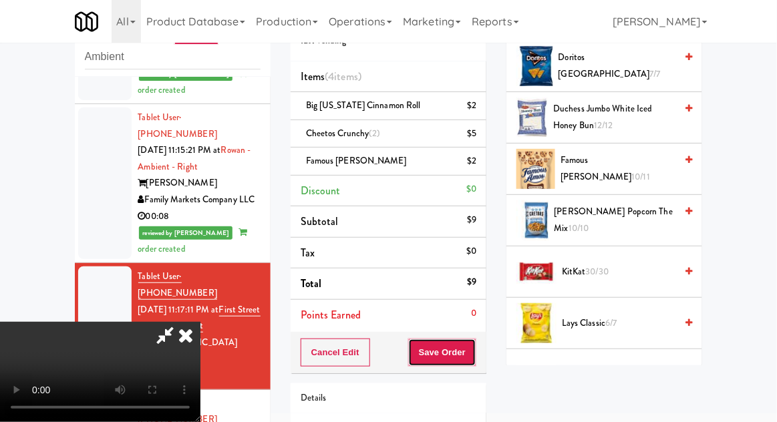
click at [469, 363] on button "Save Order" at bounding box center [442, 353] width 68 height 28
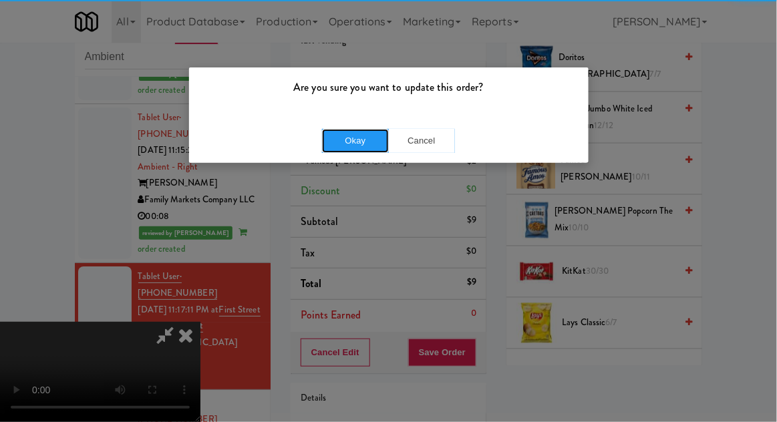
click at [343, 145] on button "Okay" at bounding box center [355, 141] width 67 height 24
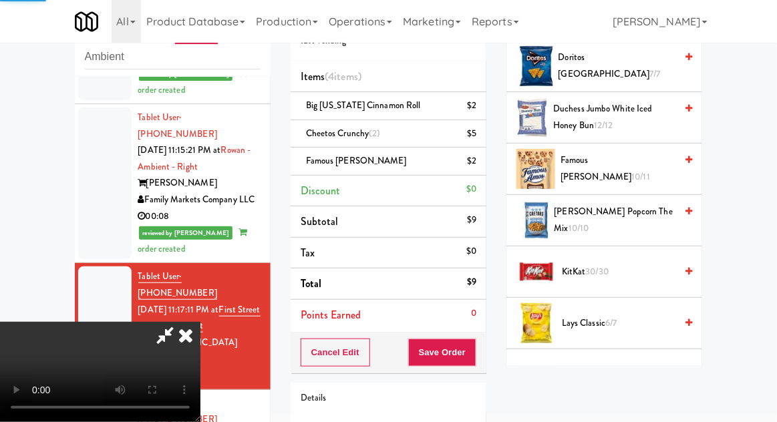
scroll to position [132, 0]
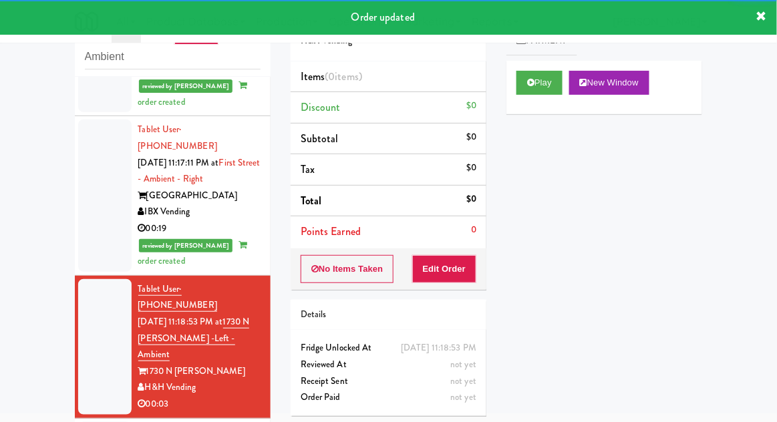
scroll to position [1266, 0]
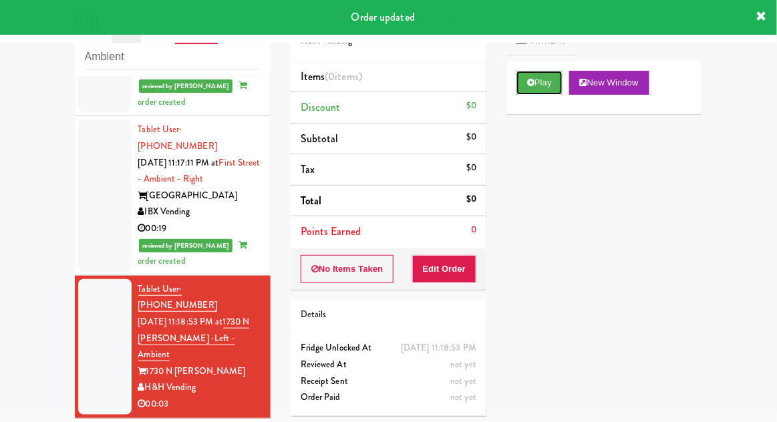
click at [530, 87] on button "Play" at bounding box center [539, 83] width 46 height 24
click at [443, 272] on button "Edit Order" at bounding box center [444, 269] width 65 height 28
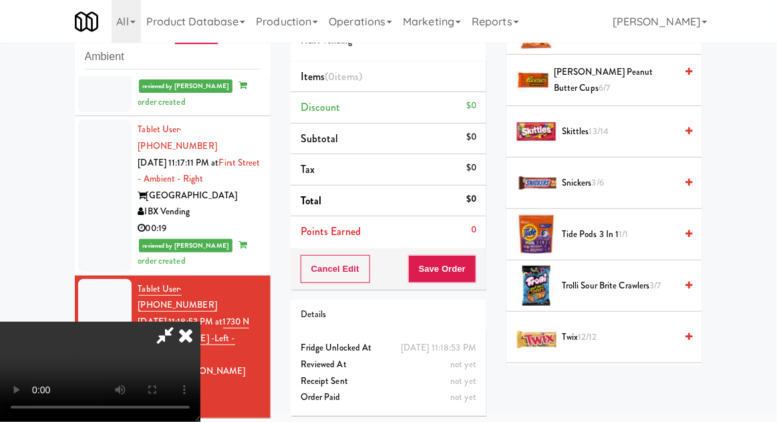
scroll to position [1215, 0]
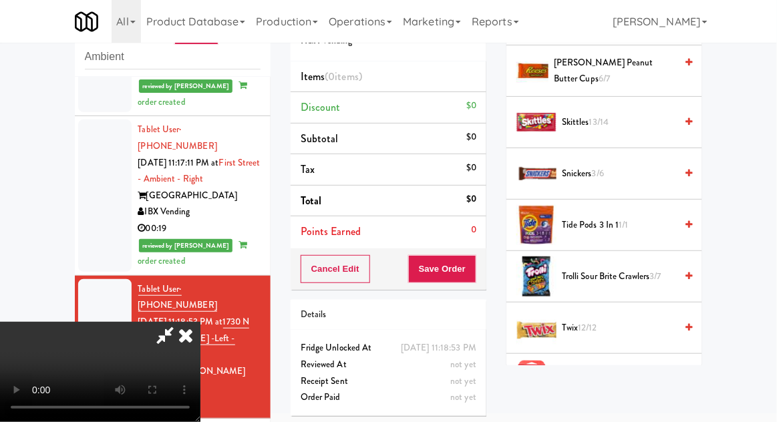
click at [650, 268] on span "Trolli Sour Brite Crawlers 3/7" at bounding box center [619, 276] width 114 height 17
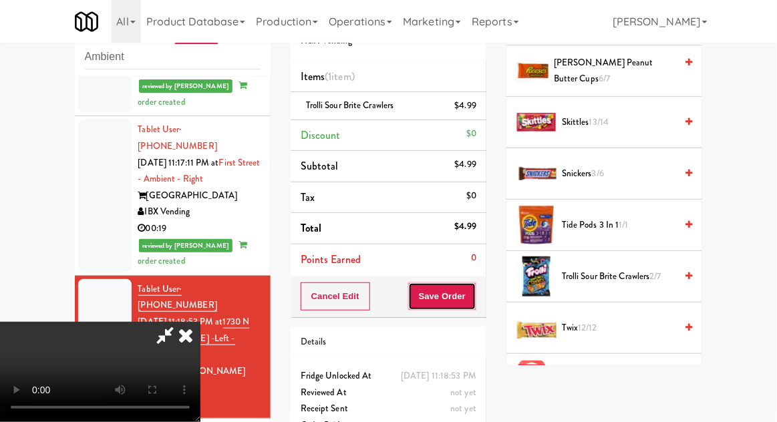
click at [471, 288] on button "Save Order" at bounding box center [442, 296] width 68 height 28
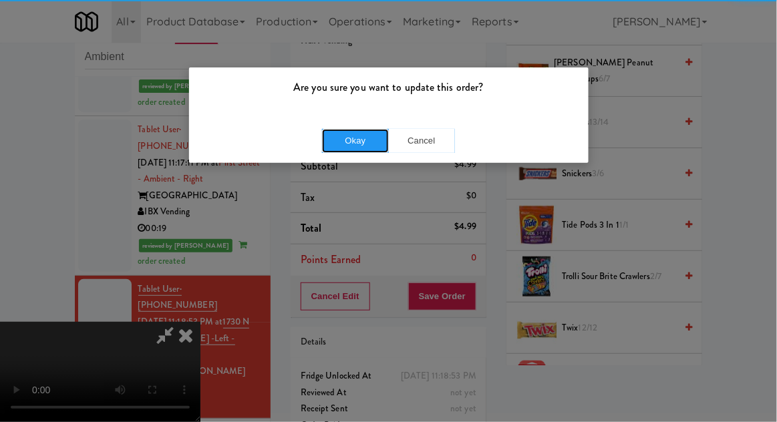
click at [344, 136] on button "Okay" at bounding box center [355, 141] width 67 height 24
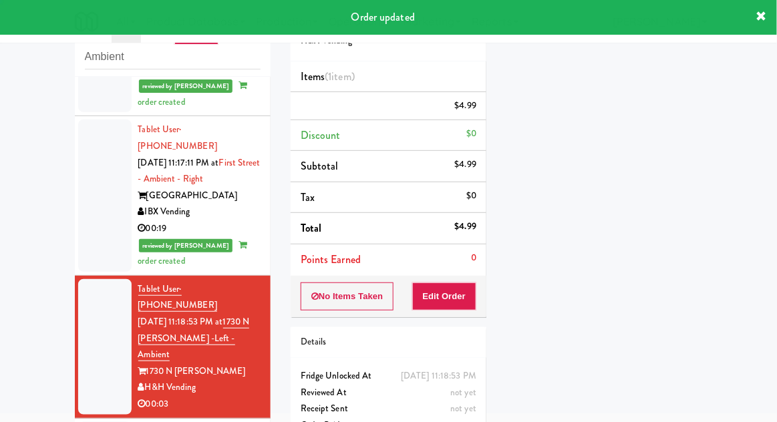
scroll to position [0, 0]
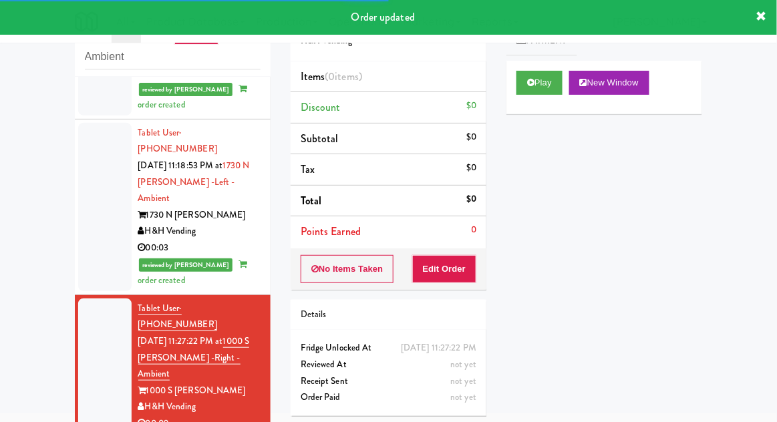
scroll to position [1407, 0]
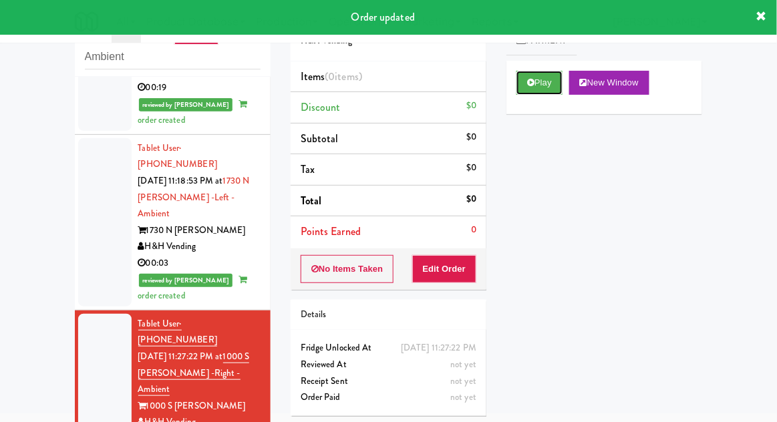
click at [531, 72] on button "Play" at bounding box center [539, 83] width 46 height 24
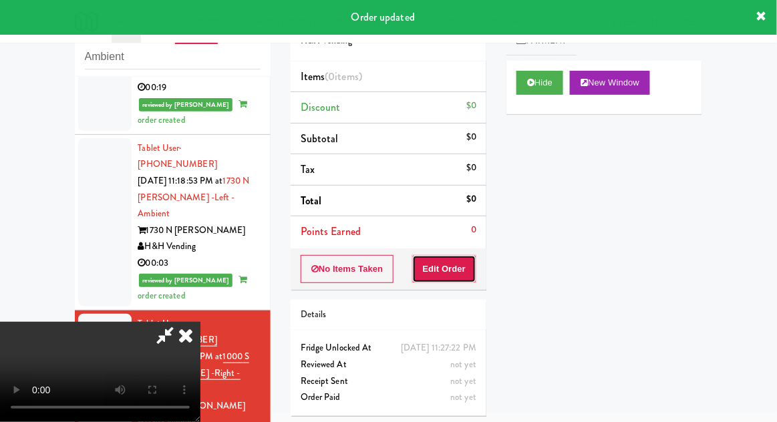
click at [454, 255] on button "Edit Order" at bounding box center [444, 269] width 65 height 28
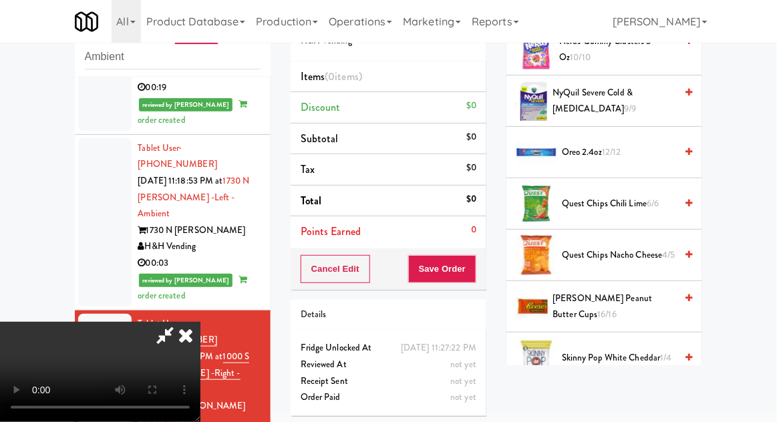
scroll to position [1080, 0]
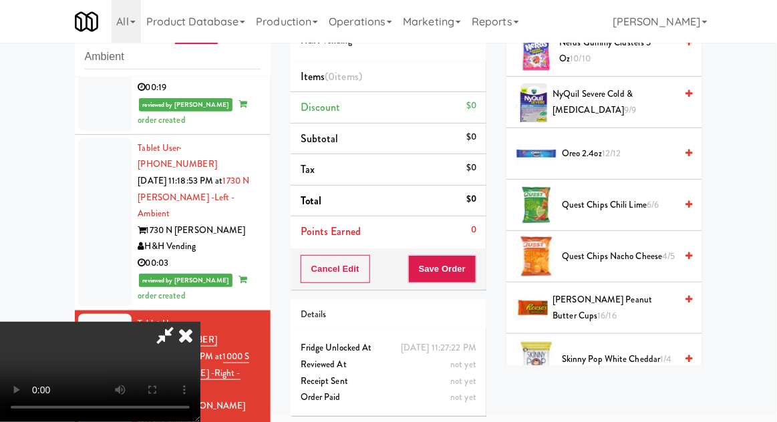
click at [645, 292] on span "[PERSON_NAME] Peanut Butter Cups 16/16" at bounding box center [614, 308] width 123 height 33
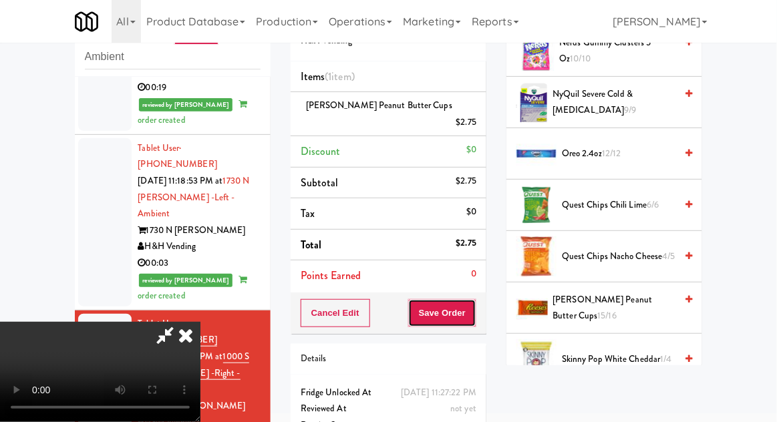
click at [474, 299] on button "Save Order" at bounding box center [442, 313] width 68 height 28
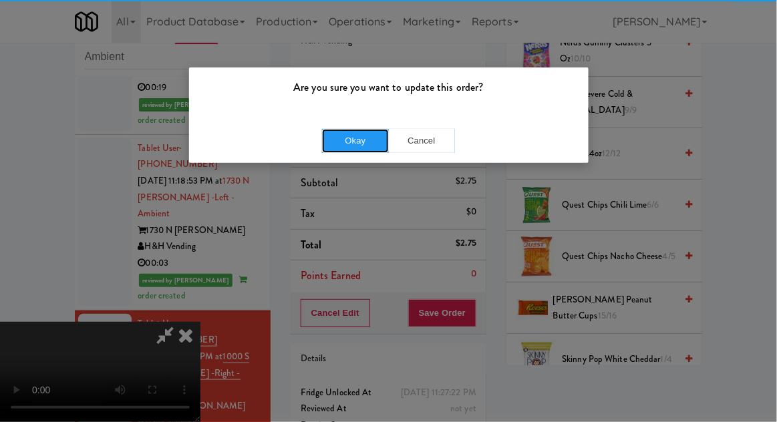
click at [347, 132] on button "Okay" at bounding box center [355, 141] width 67 height 24
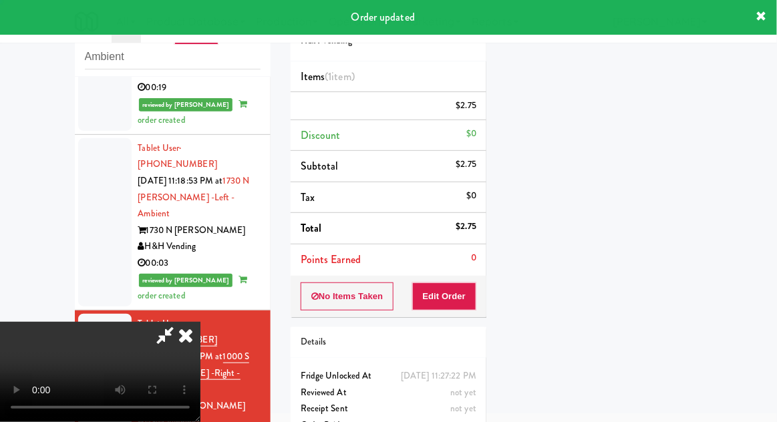
scroll to position [132, 0]
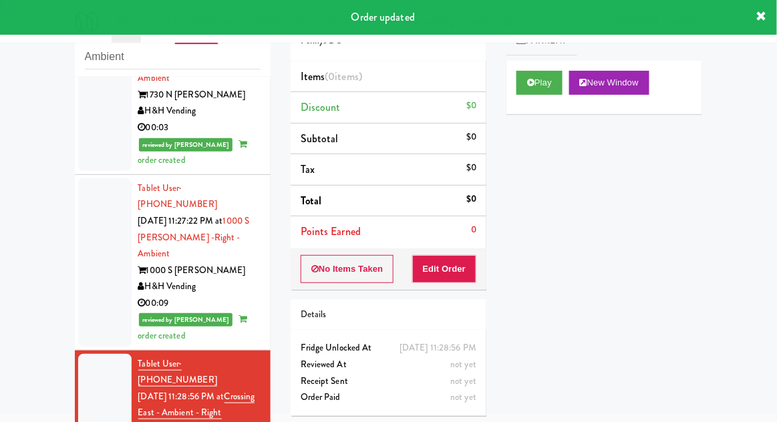
scroll to position [1547, 0]
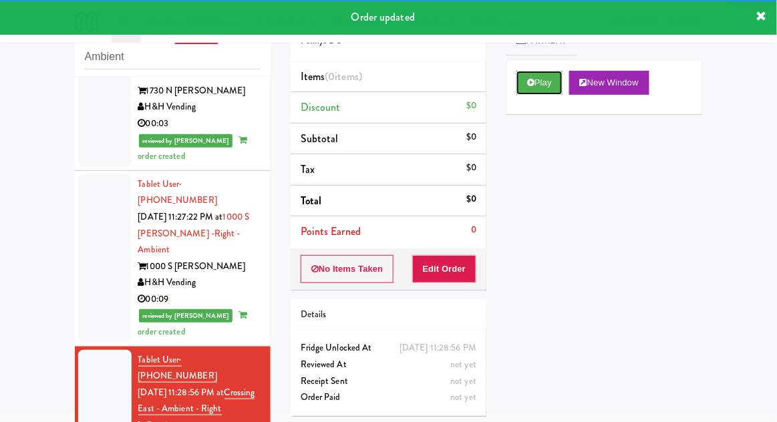
click at [537, 82] on button "Play" at bounding box center [539, 83] width 46 height 24
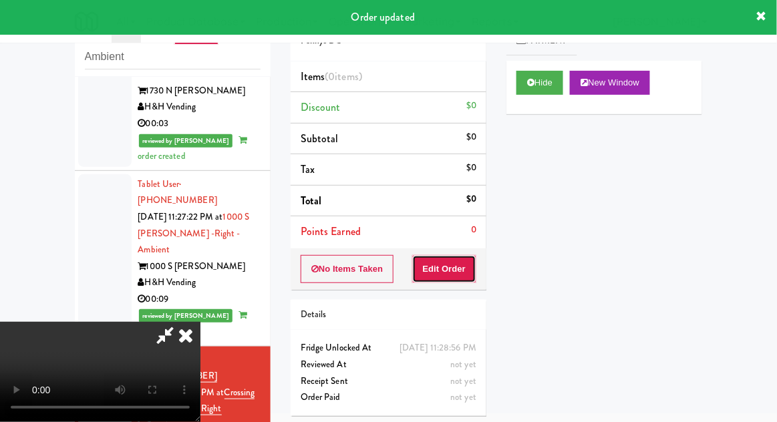
click at [453, 276] on button "Edit Order" at bounding box center [444, 269] width 65 height 28
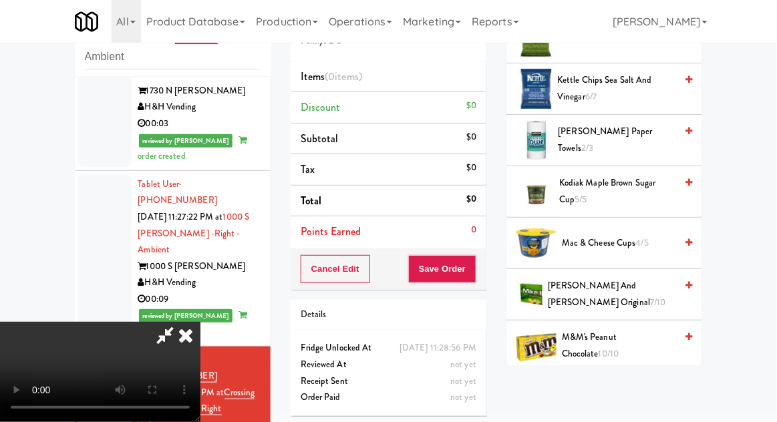
scroll to position [709, 0]
click at [650, 242] on span "Mac & Cheese Cups 4/5" at bounding box center [619, 243] width 114 height 17
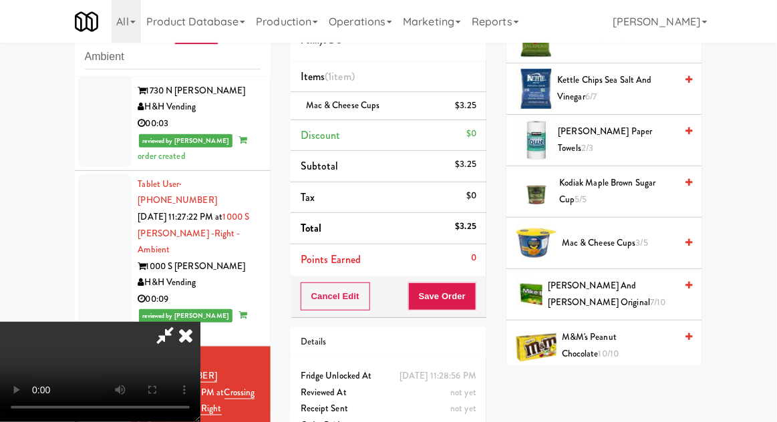
click at [648, 235] on span "Mac & Cheese Cups 3/5" at bounding box center [619, 243] width 114 height 17
click at [473, 294] on button "Save Order" at bounding box center [442, 296] width 68 height 28
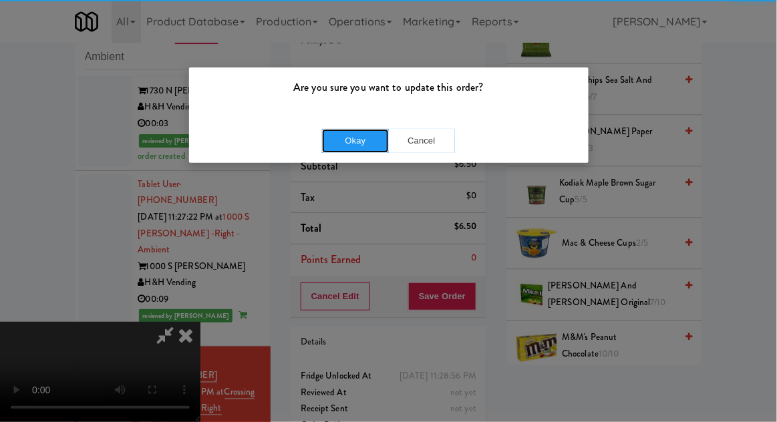
click at [333, 142] on button "Okay" at bounding box center [355, 141] width 67 height 24
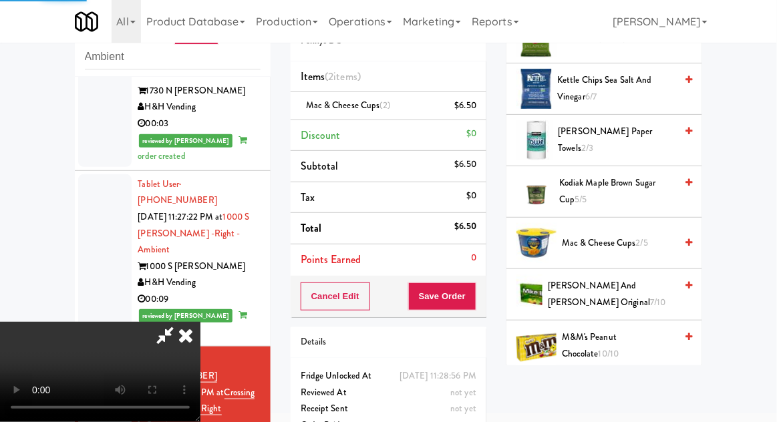
scroll to position [132, 0]
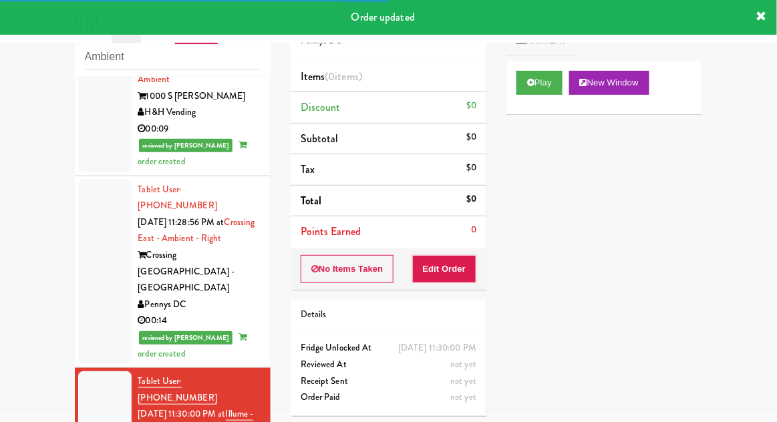
scroll to position [1718, 0]
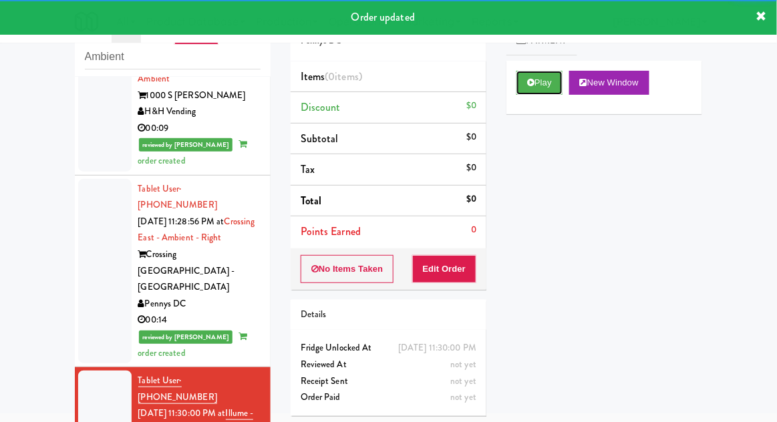
click at [518, 81] on button "Play" at bounding box center [539, 83] width 46 height 24
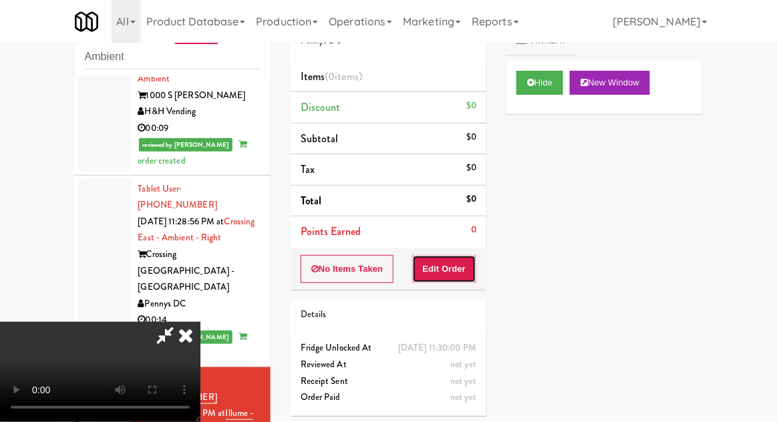
click at [429, 274] on button "Edit Order" at bounding box center [444, 269] width 65 height 28
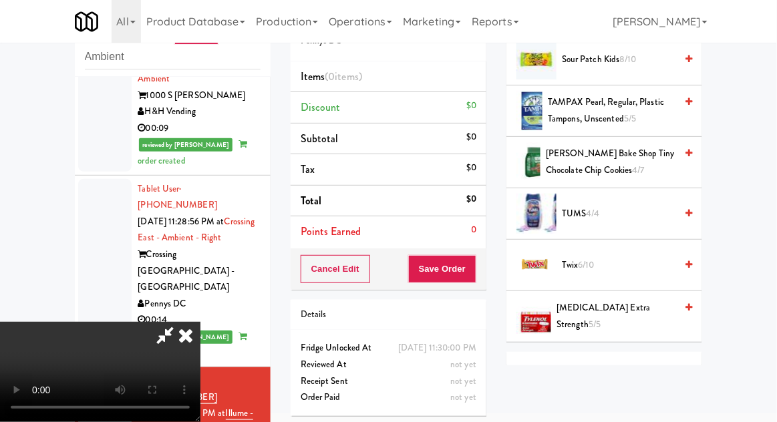
scroll to position [1557, 0]
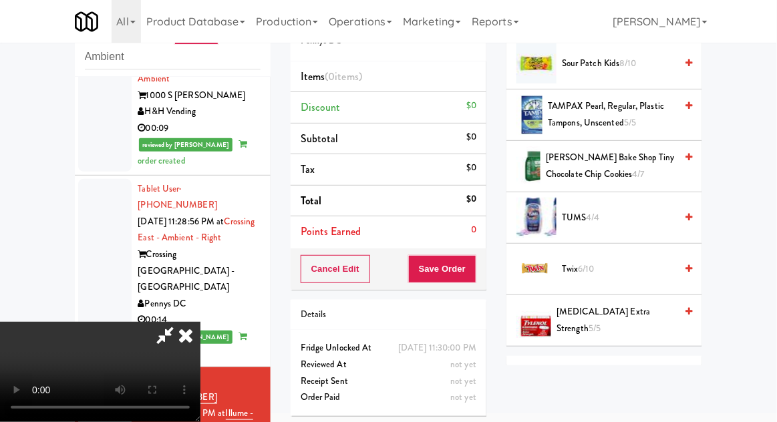
click at [623, 261] on span "Twix 6/10" at bounding box center [619, 269] width 114 height 17
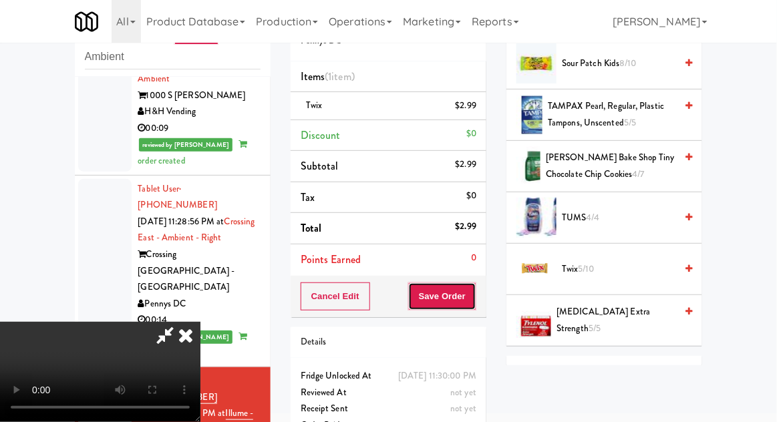
click at [475, 302] on button "Save Order" at bounding box center [442, 296] width 68 height 28
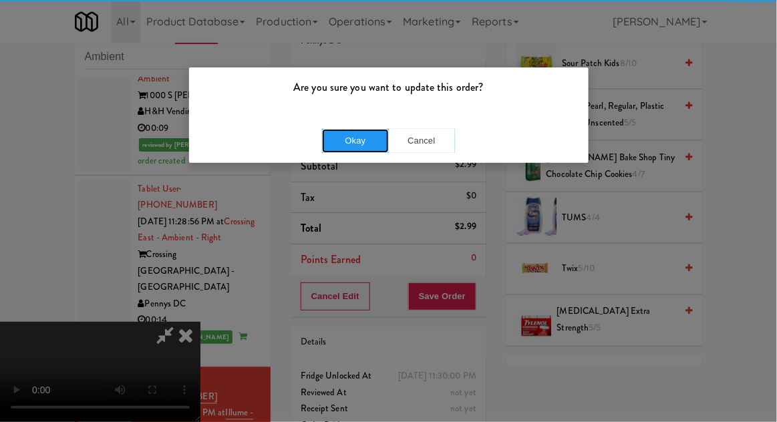
click at [341, 139] on button "Okay" at bounding box center [355, 141] width 67 height 24
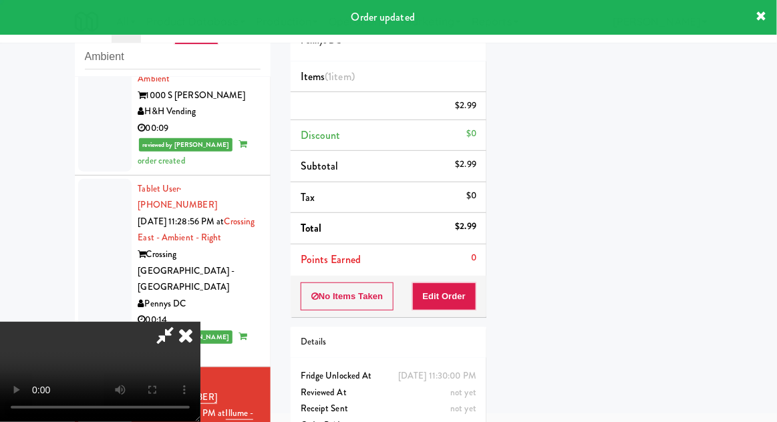
scroll to position [132, 0]
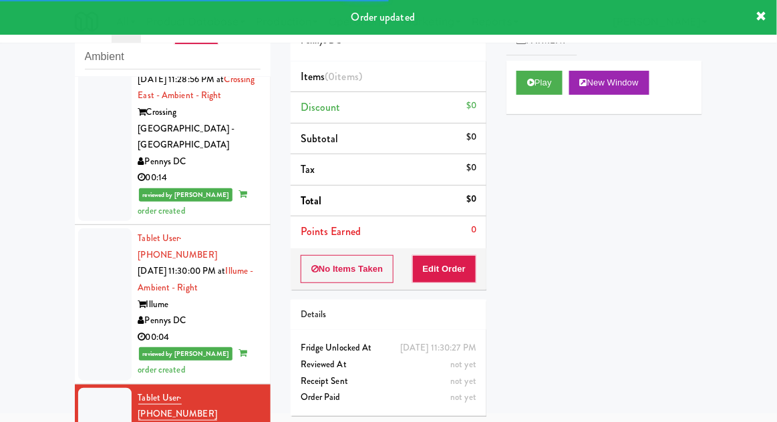
scroll to position [1863, 0]
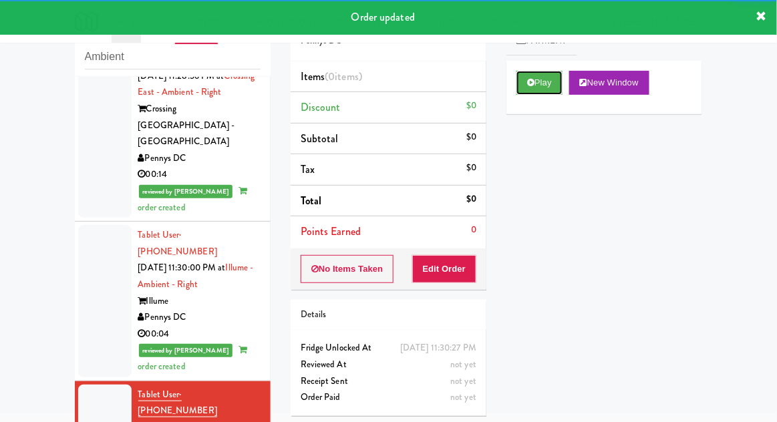
click at [528, 86] on icon at bounding box center [530, 82] width 7 height 9
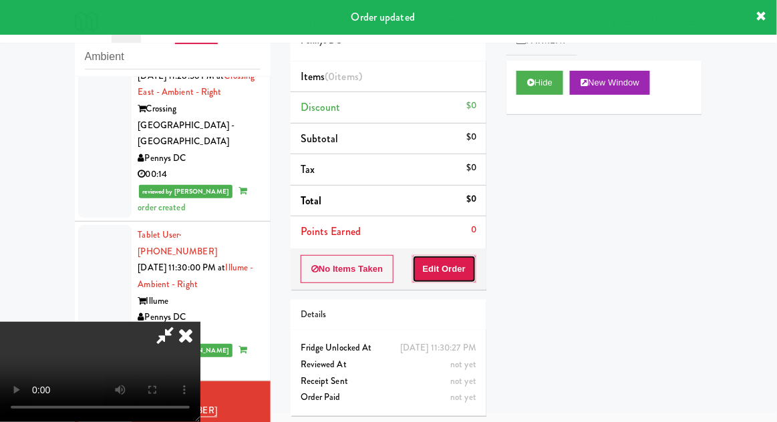
click at [453, 272] on button "Edit Order" at bounding box center [444, 269] width 65 height 28
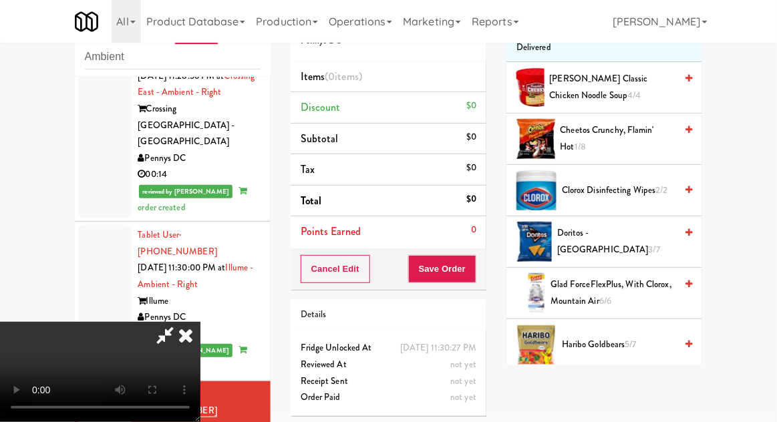
scroll to position [141, 0]
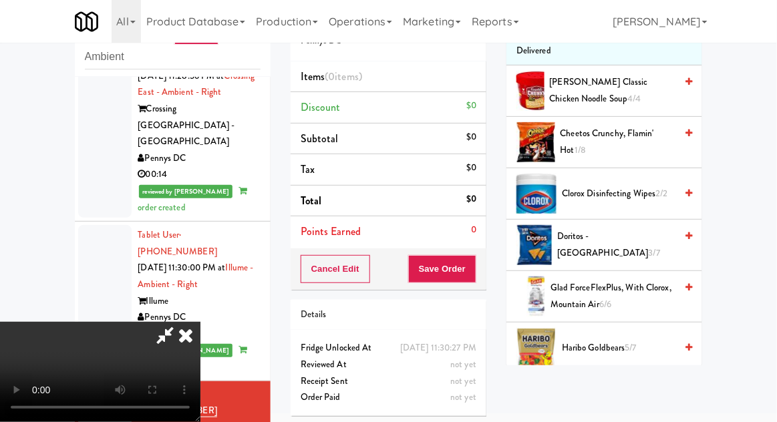
click at [652, 240] on span "Doritos - Cool Ranch 3/7" at bounding box center [616, 244] width 118 height 33
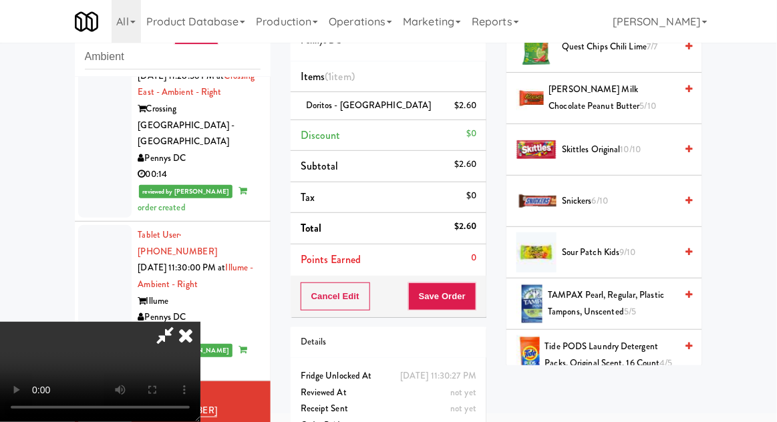
scroll to position [1323, 0]
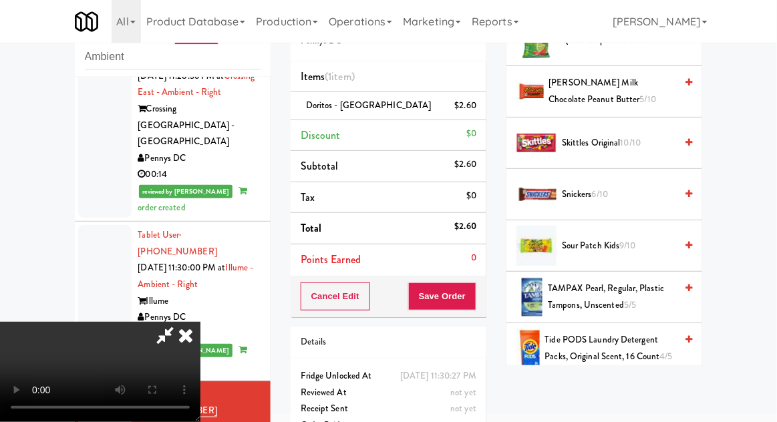
click at [642, 238] on span "Sour Patch Kids 9/10" at bounding box center [619, 246] width 114 height 17
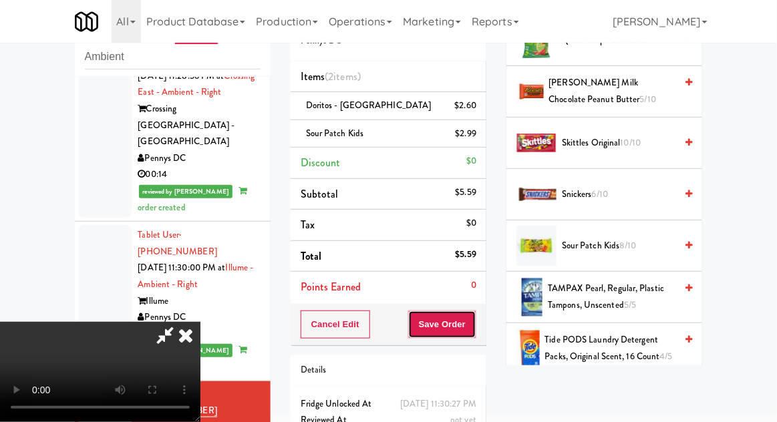
click at [471, 333] on button "Save Order" at bounding box center [442, 325] width 68 height 28
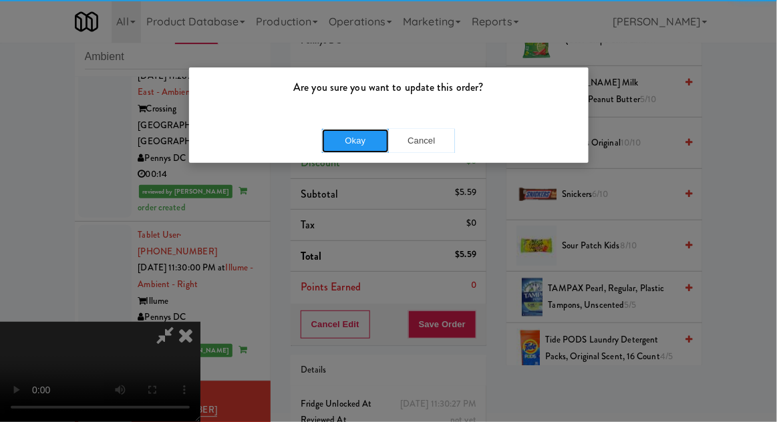
click at [337, 134] on button "Okay" at bounding box center [355, 141] width 67 height 24
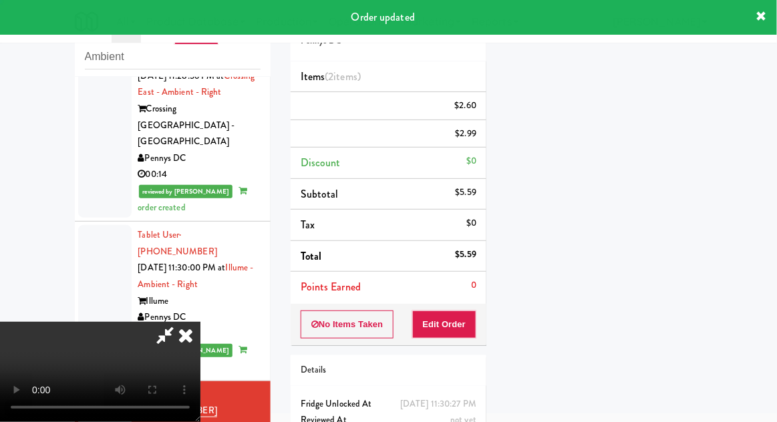
scroll to position [132, 0]
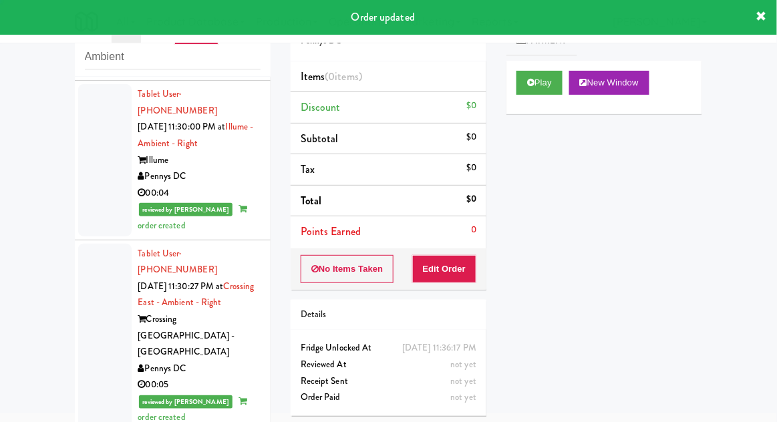
scroll to position [2011, 0]
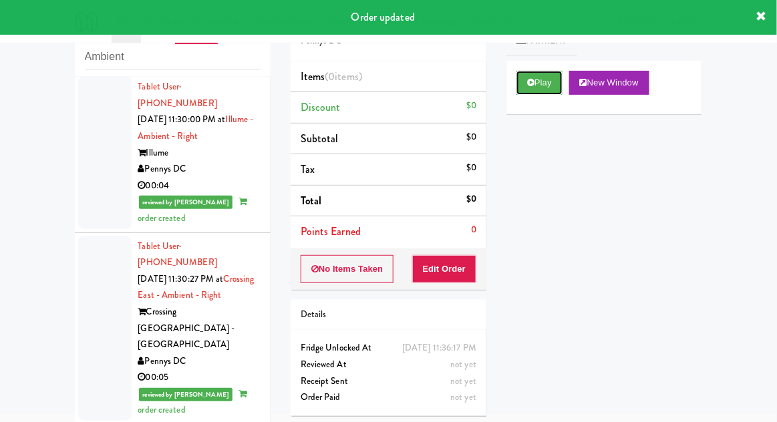
click at [532, 91] on button "Play" at bounding box center [539, 83] width 46 height 24
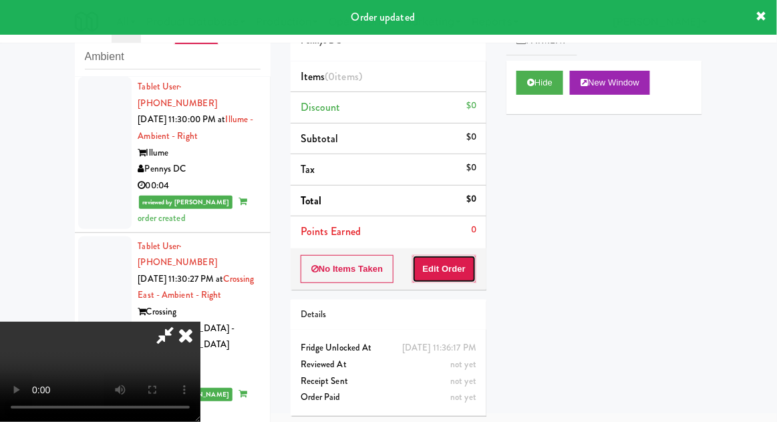
click at [441, 266] on button "Edit Order" at bounding box center [444, 269] width 65 height 28
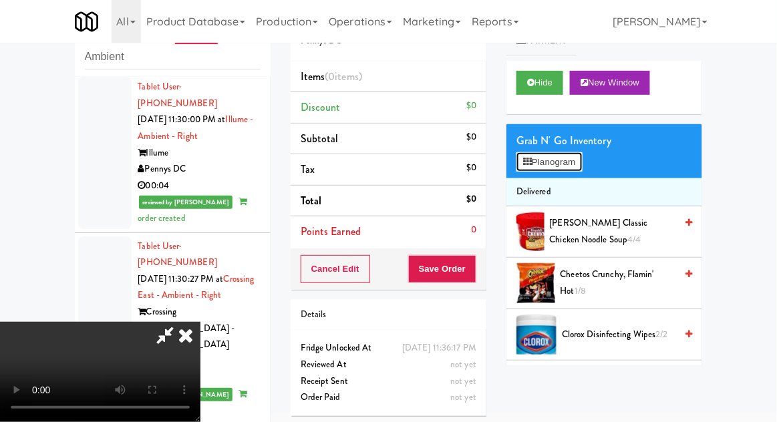
click at [582, 160] on button "Planogram" at bounding box center [548, 162] width 65 height 20
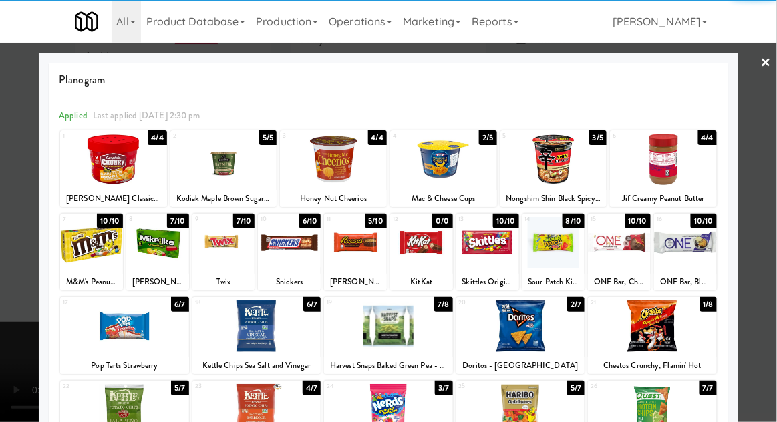
click at [211, 252] on div at bounding box center [223, 242] width 63 height 51
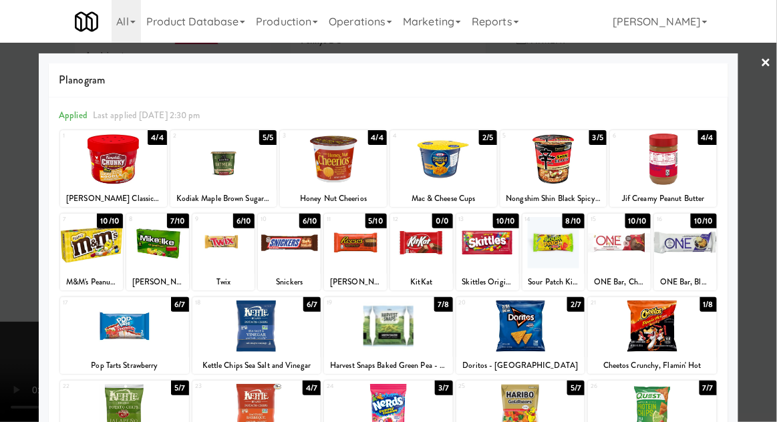
click at [666, 325] on div at bounding box center [652, 326] width 129 height 51
click at [753, 293] on div at bounding box center [388, 211] width 777 height 422
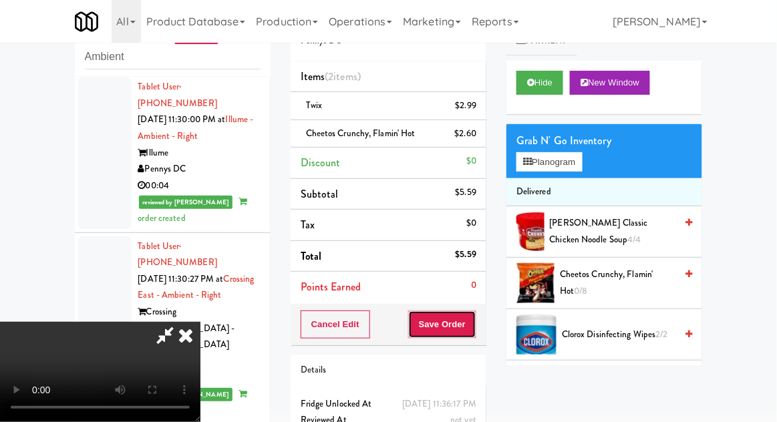
click at [469, 329] on button "Save Order" at bounding box center [442, 325] width 68 height 28
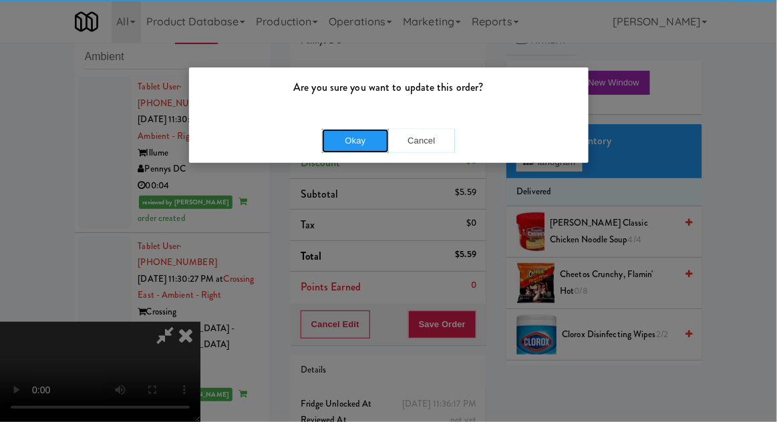
click at [337, 150] on button "Okay" at bounding box center [355, 141] width 67 height 24
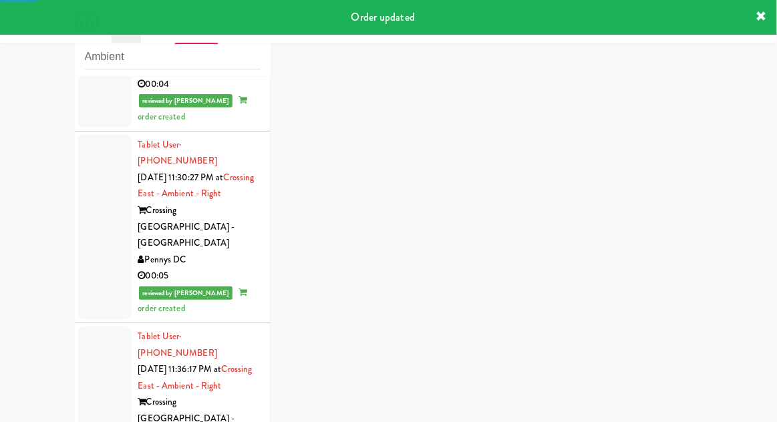
scroll to position [2117, 0]
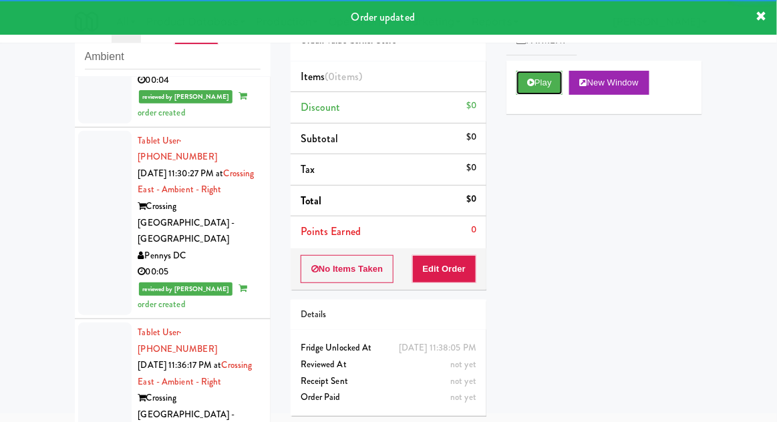
click at [524, 78] on button "Play" at bounding box center [539, 83] width 46 height 24
click at [433, 272] on button "Edit Order" at bounding box center [444, 269] width 65 height 28
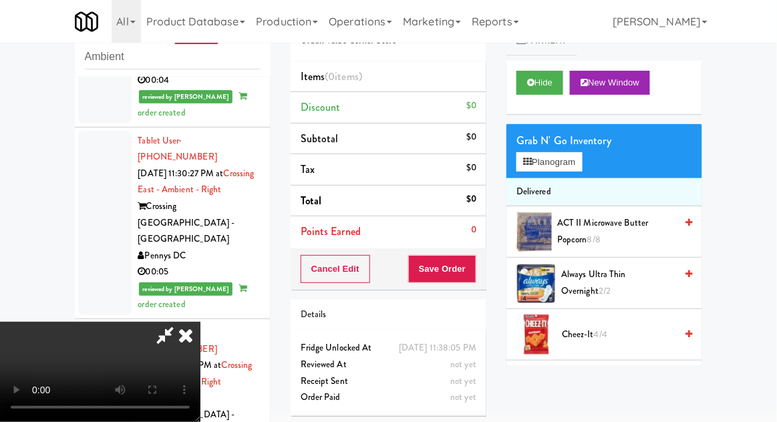
scroll to position [0, 0]
click at [582, 163] on button "Planogram" at bounding box center [548, 162] width 65 height 20
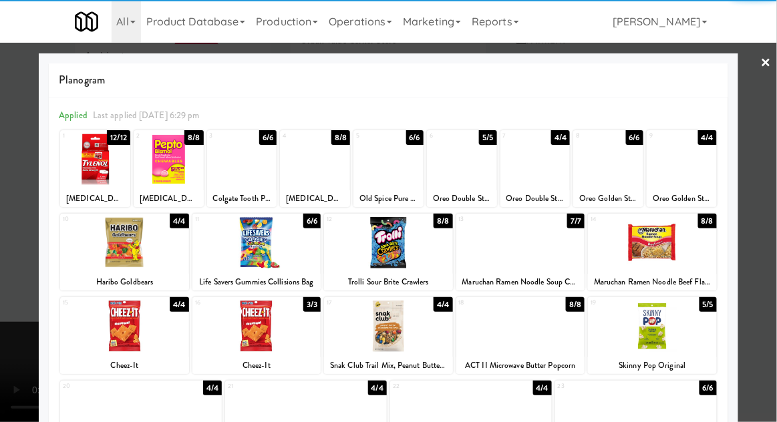
click at [233, 246] on div at bounding box center [256, 242] width 129 height 51
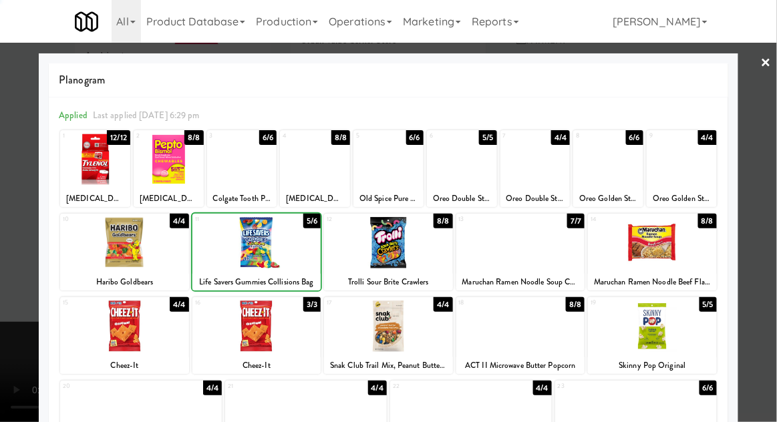
click at [762, 184] on div at bounding box center [388, 211] width 777 height 422
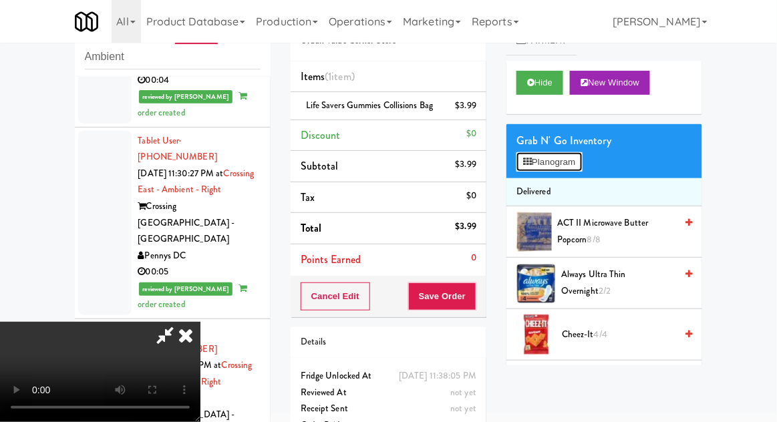
click at [580, 168] on button "Planogram" at bounding box center [548, 162] width 65 height 20
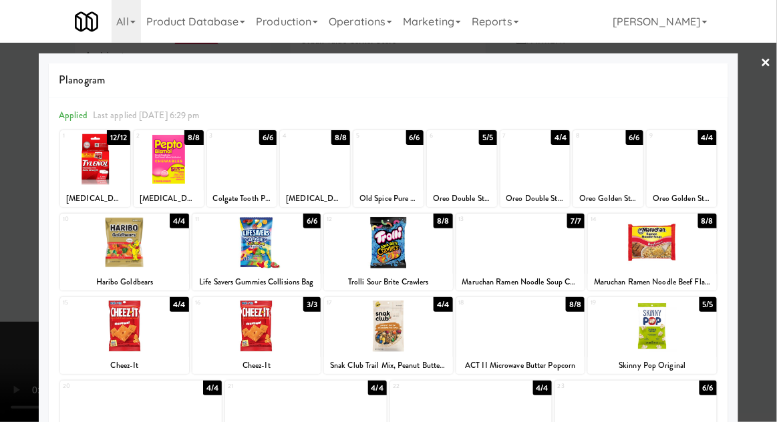
click at [439, 162] on div at bounding box center [462, 159] width 70 height 51
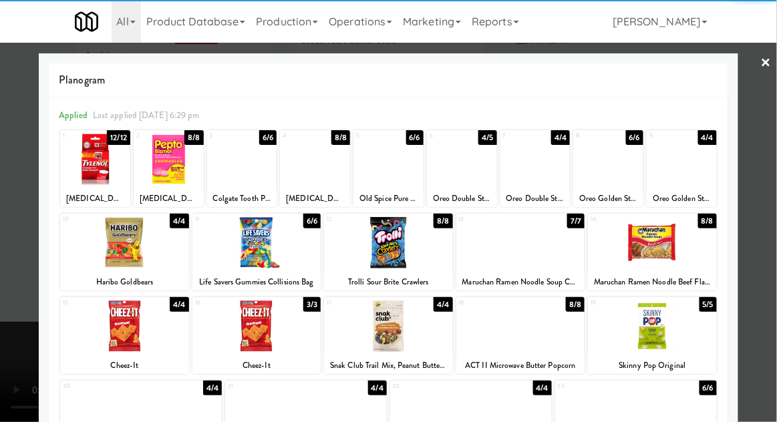
click at [767, 210] on div at bounding box center [388, 211] width 777 height 422
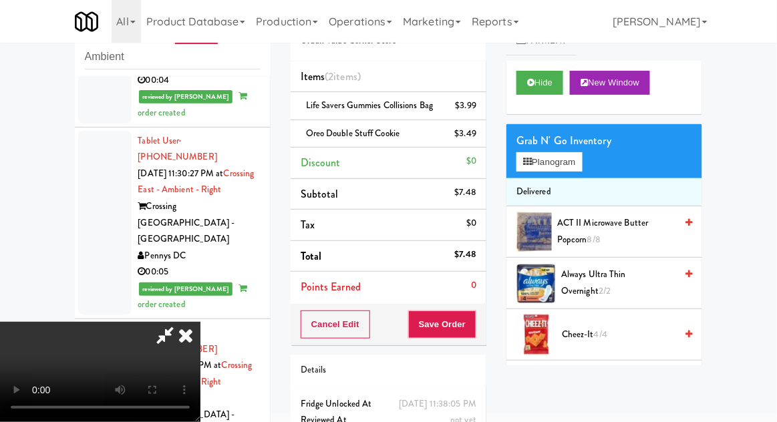
scroll to position [49, 0]
click at [544, 171] on button "Planogram" at bounding box center [548, 162] width 65 height 20
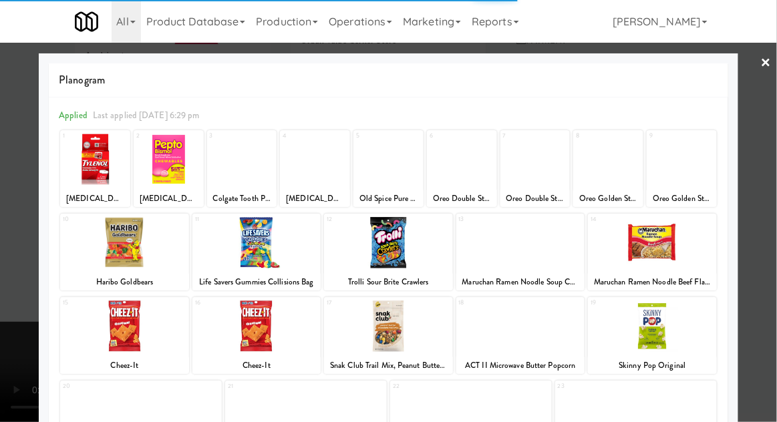
click at [773, 188] on div at bounding box center [388, 211] width 777 height 422
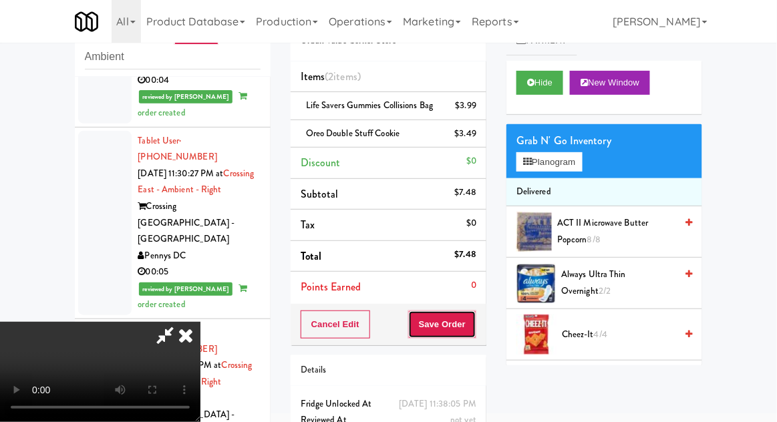
click at [475, 313] on button "Save Order" at bounding box center [442, 325] width 68 height 28
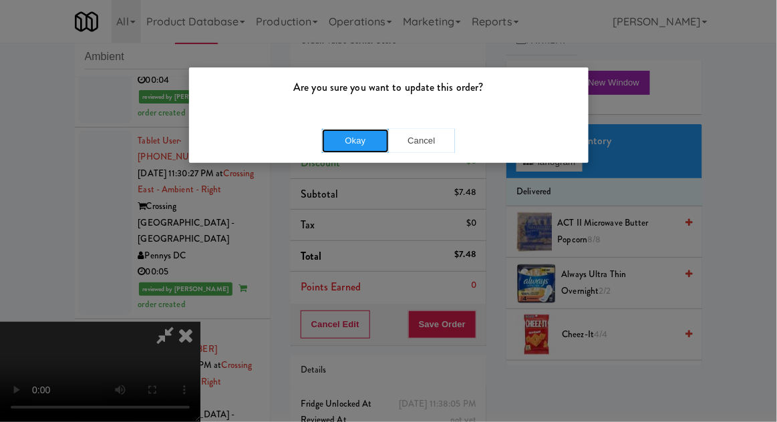
click at [370, 141] on button "Okay" at bounding box center [355, 141] width 67 height 24
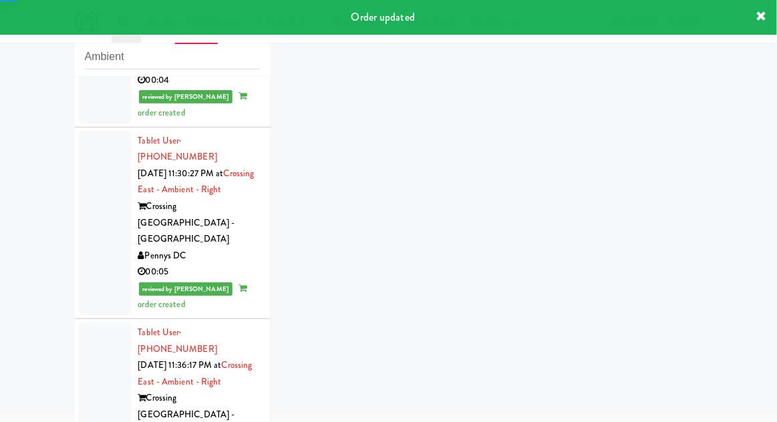
scroll to position [2150, 0]
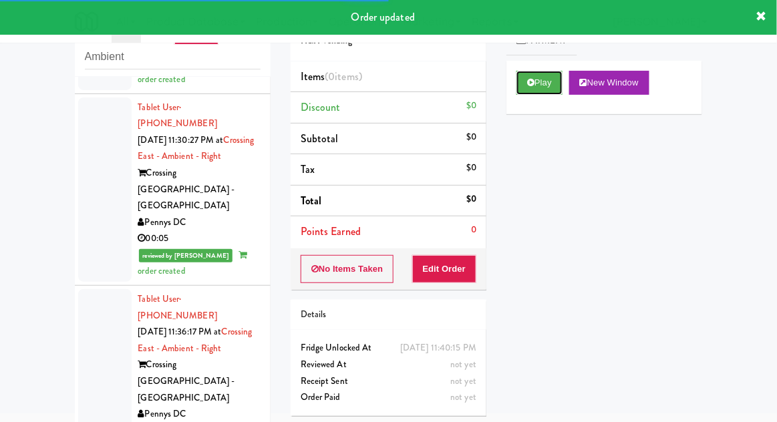
click at [525, 77] on button "Play" at bounding box center [539, 83] width 46 height 24
click at [442, 270] on button "Edit Order" at bounding box center [444, 269] width 65 height 28
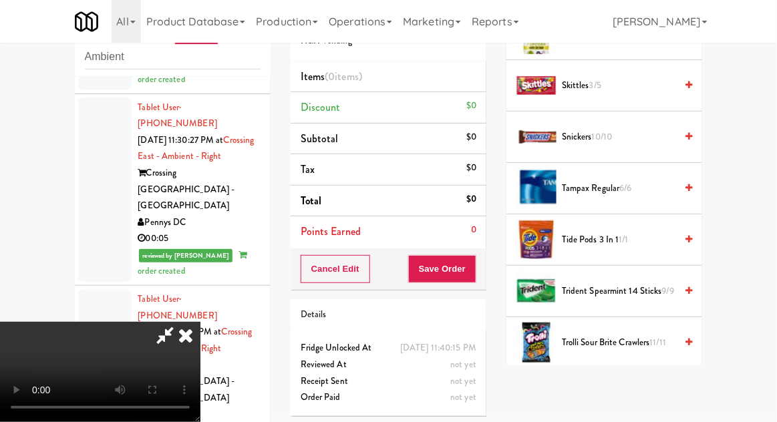
scroll to position [1413, 0]
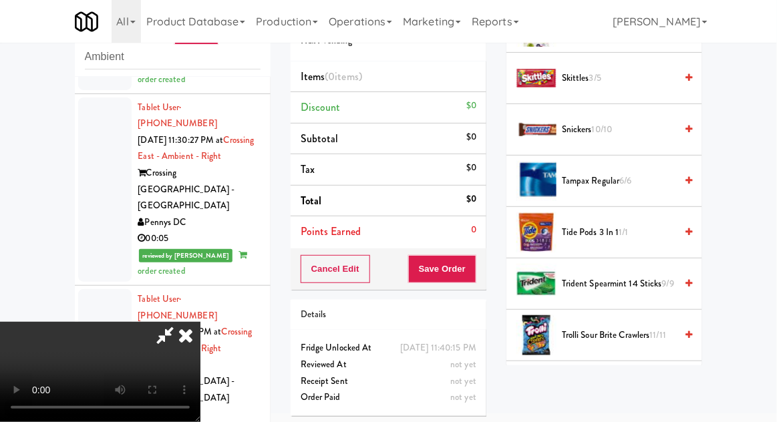
click at [642, 327] on span "Trolli Sour Brite Crawlers 11/11" at bounding box center [619, 335] width 114 height 17
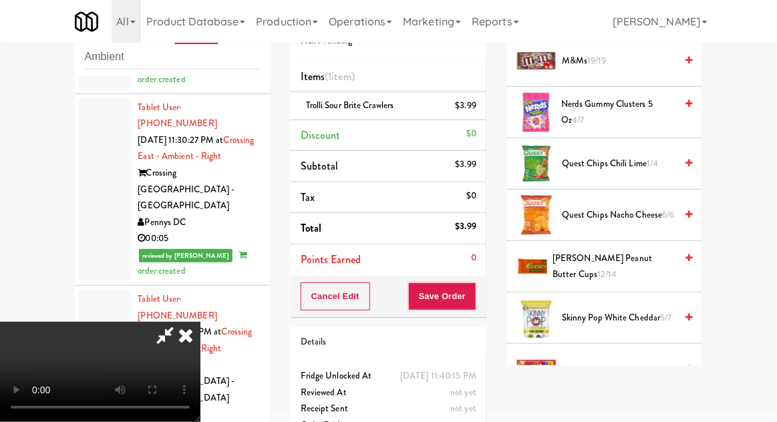
scroll to position [1122, 0]
click at [649, 250] on span "[PERSON_NAME] Peanut Butter Cups 12/14" at bounding box center [613, 266] width 123 height 33
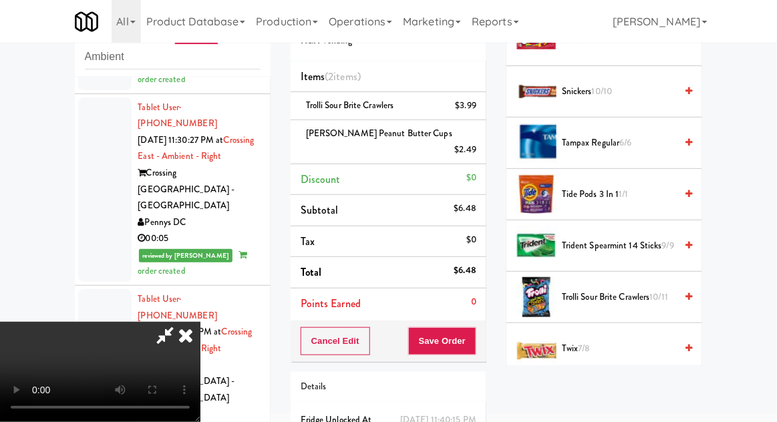
scroll to position [1467, 0]
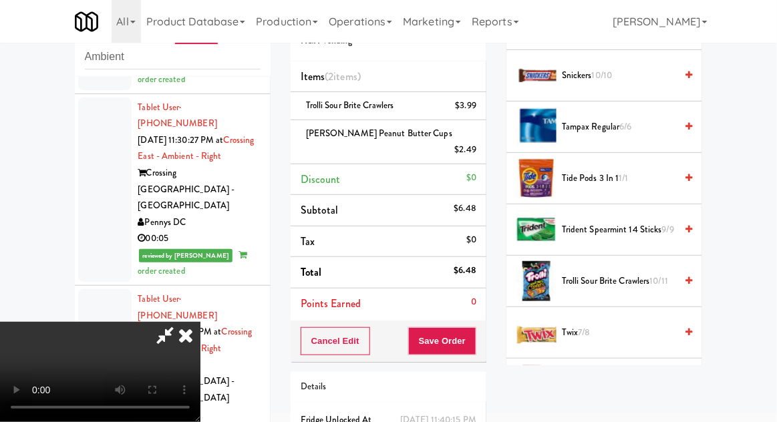
click at [631, 325] on span "Twix 7/8" at bounding box center [619, 333] width 114 height 17
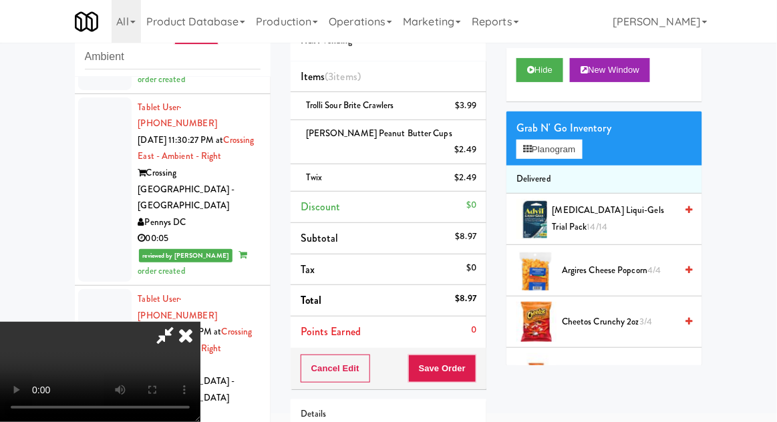
scroll to position [0, 0]
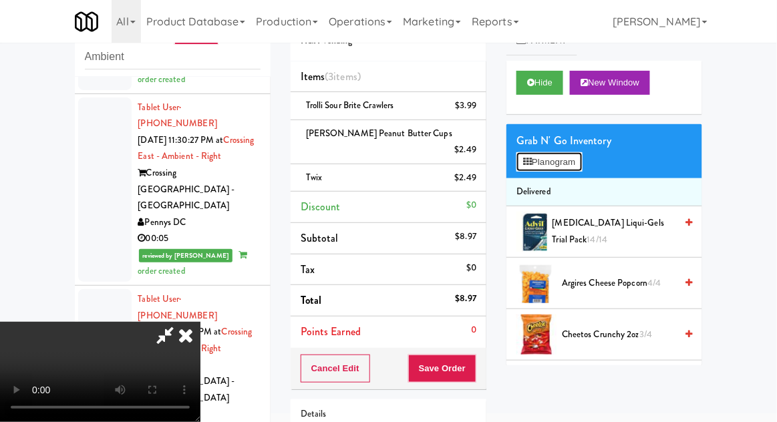
click at [573, 165] on button "Planogram" at bounding box center [548, 162] width 65 height 20
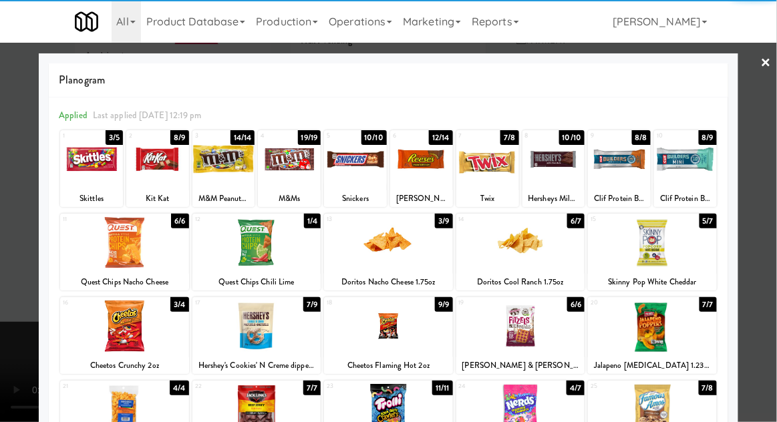
click at [775, 199] on div at bounding box center [388, 211] width 777 height 422
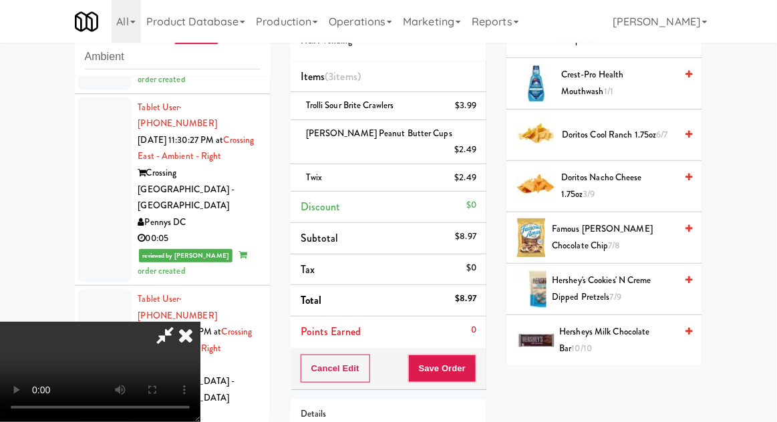
scroll to position [495, 0]
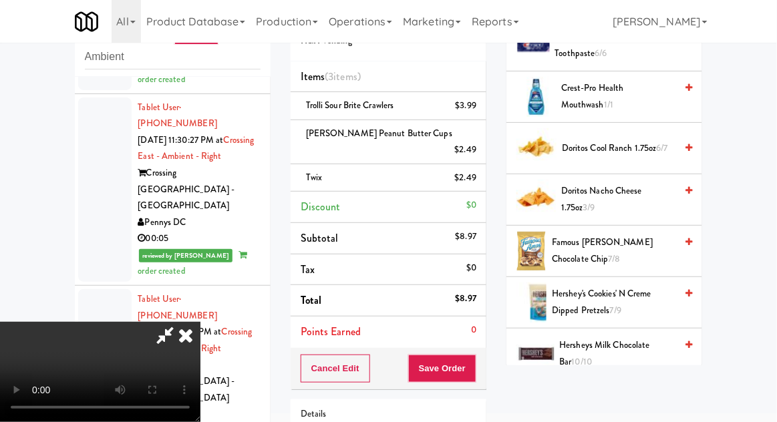
click at [656, 144] on span "Doritos Cool Ranch 1.75oz 6/7" at bounding box center [619, 148] width 114 height 17
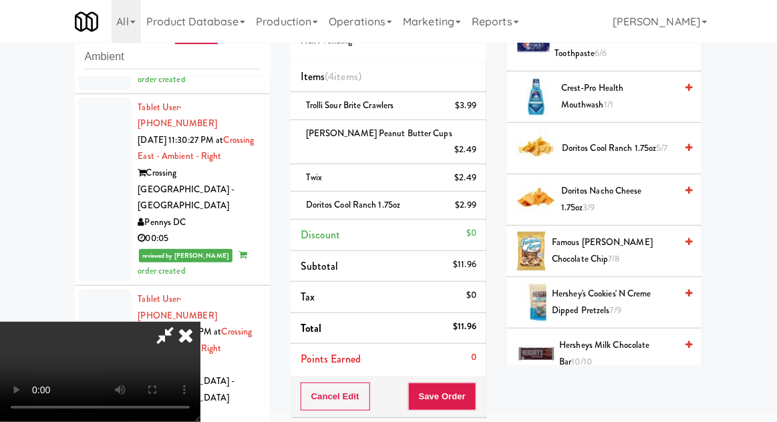
click at [648, 190] on span "Doritos Nacho Cheese 1.75oz 3/9" at bounding box center [618, 199] width 114 height 33
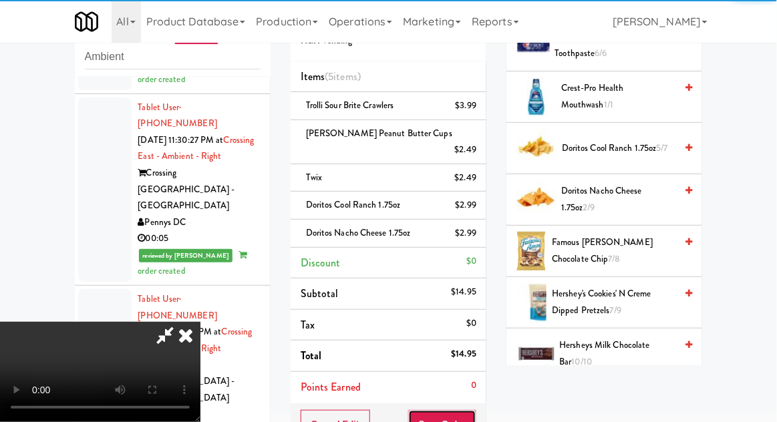
click at [475, 410] on button "Save Order" at bounding box center [442, 424] width 68 height 28
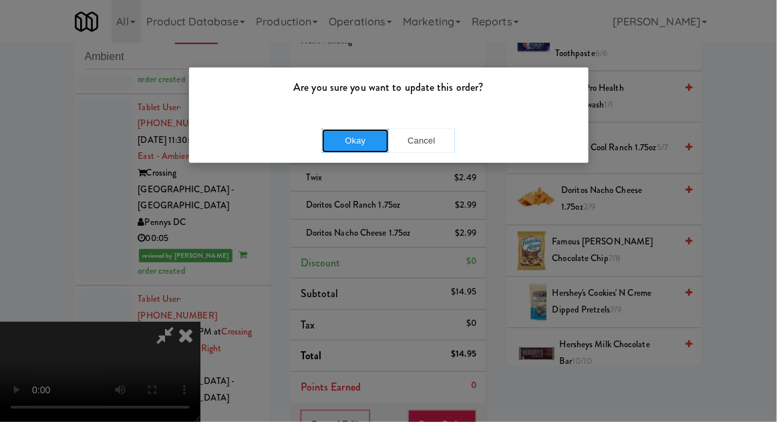
click at [342, 144] on button "Okay" at bounding box center [355, 141] width 67 height 24
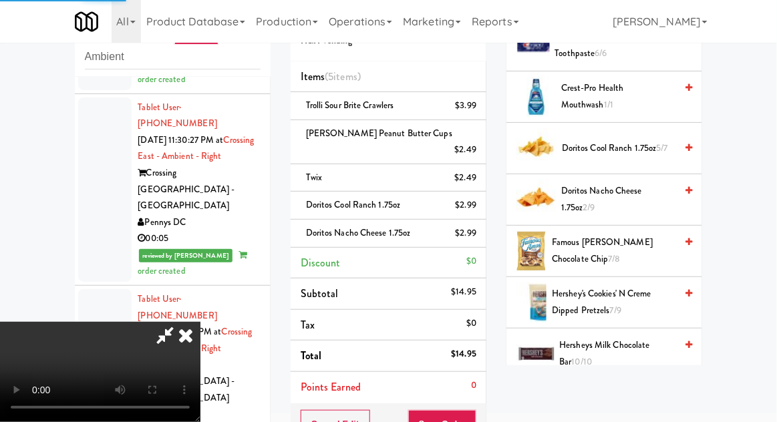
scroll to position [132, 0]
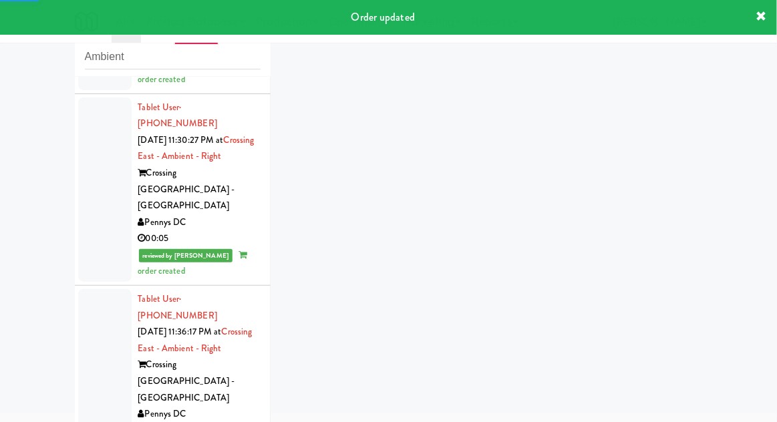
scroll to position [2183, 0]
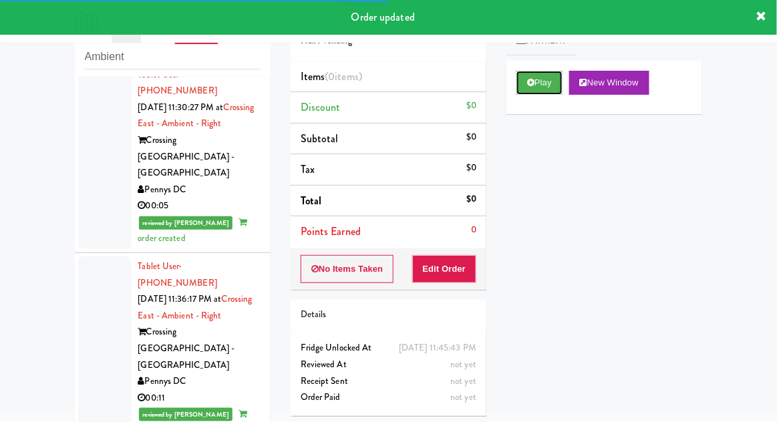
click at [517, 92] on button "Play" at bounding box center [539, 83] width 46 height 24
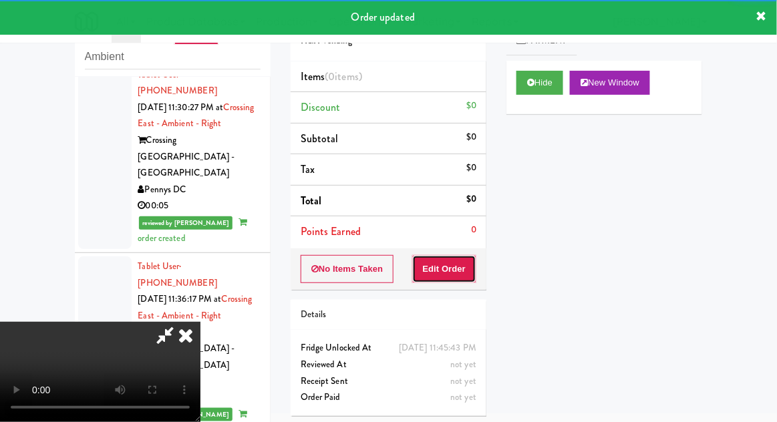
click at [437, 264] on button "Edit Order" at bounding box center [444, 269] width 65 height 28
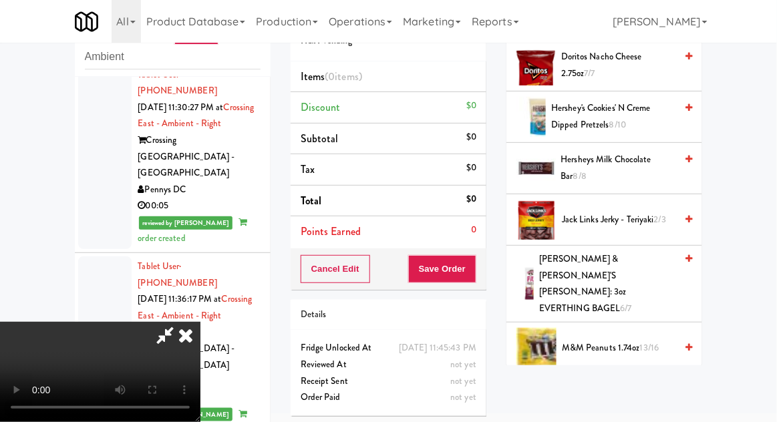
scroll to position [475, 0]
click at [642, 264] on span "[PERSON_NAME] & [PERSON_NAME]'S [PERSON_NAME]: 3oz EVERTHING BAGEL 6/7" at bounding box center [607, 282] width 136 height 65
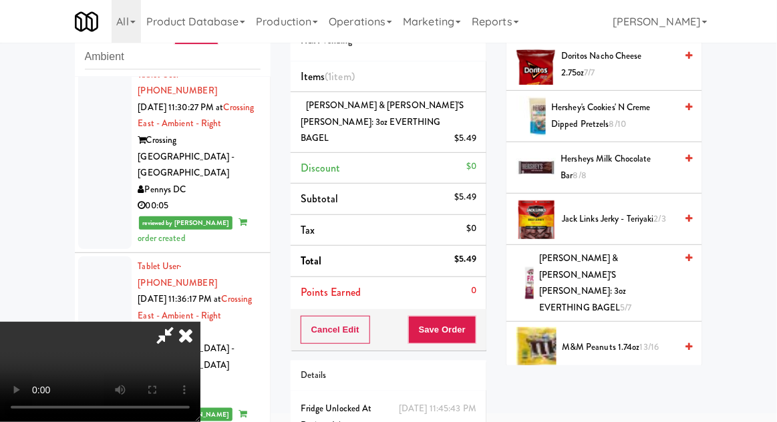
click at [389, 123] on div "[PERSON_NAME] & [PERSON_NAME]'S [PERSON_NAME]: 3oz EVERTHING BAGEL $5.49" at bounding box center [389, 121] width 176 height 49
click at [473, 136] on link at bounding box center [475, 144] width 12 height 17
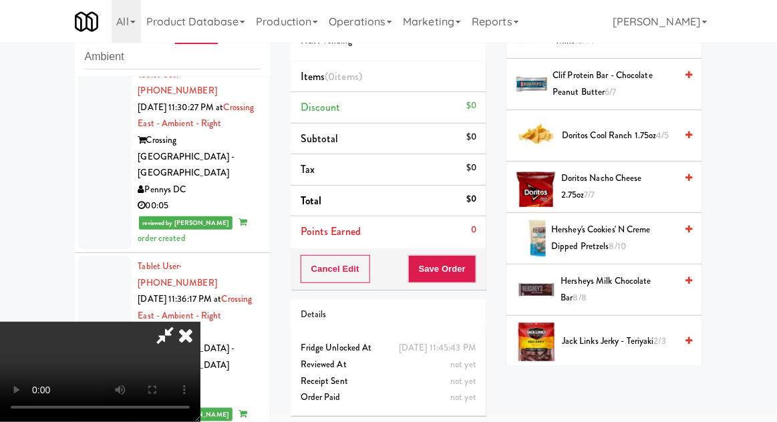
scroll to position [0, 0]
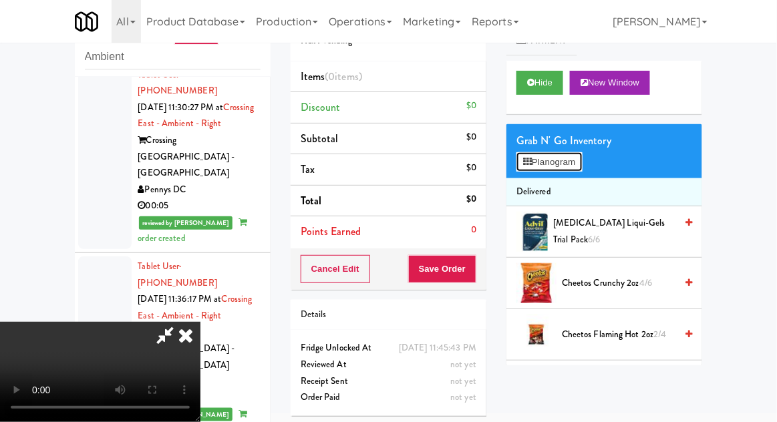
click at [582, 154] on button "Planogram" at bounding box center [548, 162] width 65 height 20
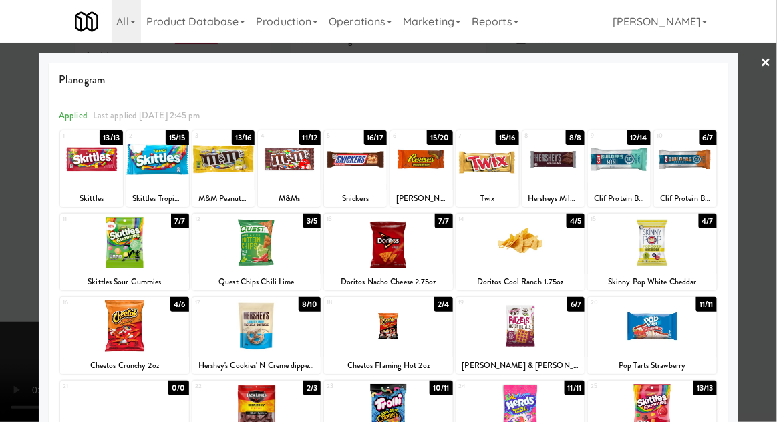
click at [708, 162] on div at bounding box center [685, 159] width 63 height 51
click at [760, 129] on div at bounding box center [388, 211] width 777 height 422
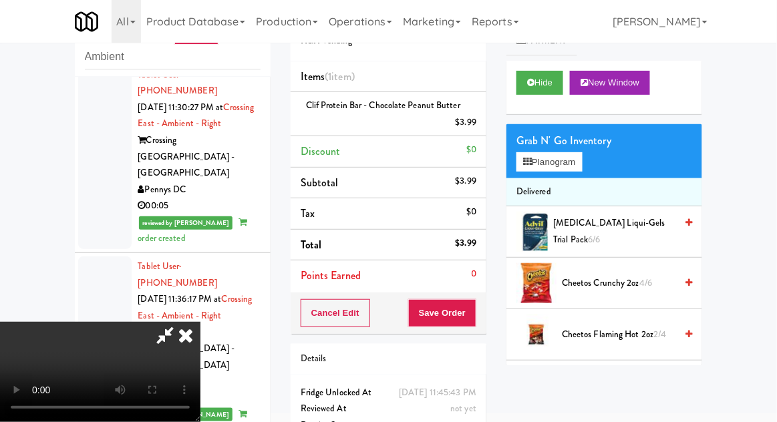
click at [477, 117] on li "Clif Protein Bar - Chocolate Peanut Butter $3.99" at bounding box center [388, 114] width 196 height 44
click at [479, 126] on icon at bounding box center [477, 127] width 7 height 9
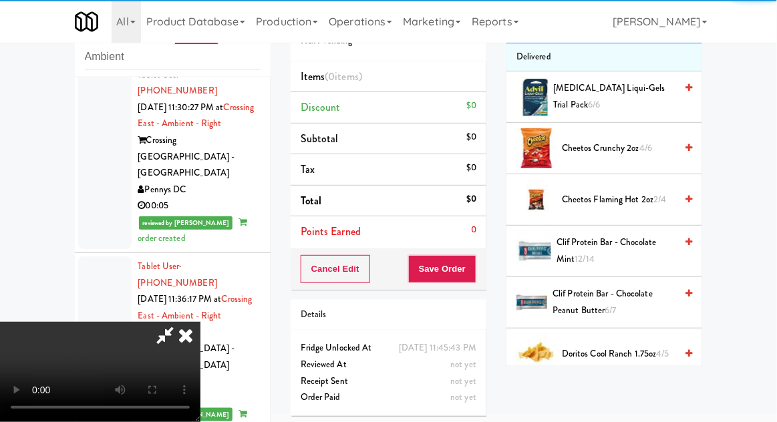
scroll to position [140, 0]
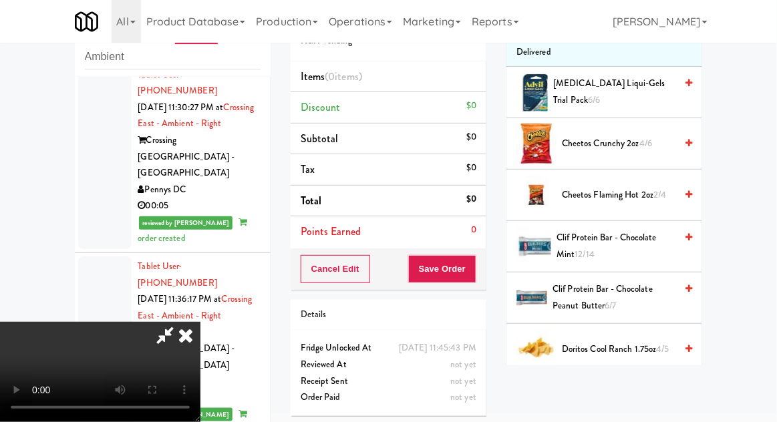
click at [634, 238] on span "Clif Protein Bar - Chocolate Mint 12/14" at bounding box center [615, 246] width 119 height 33
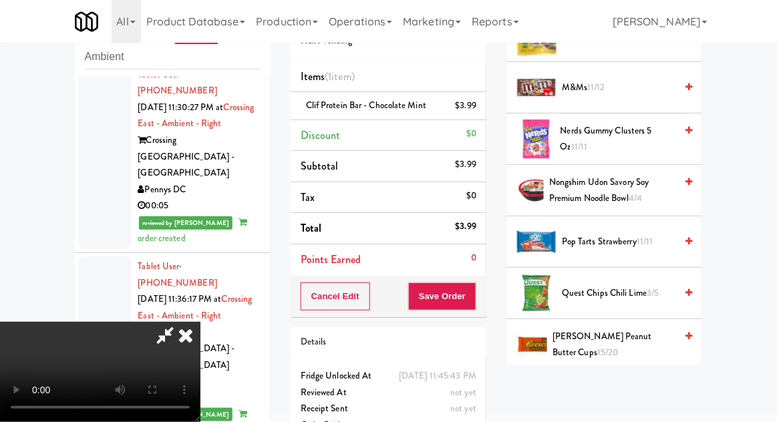
scroll to position [787, 0]
click at [664, 389] on span "4/7" at bounding box center [666, 395] width 12 height 13
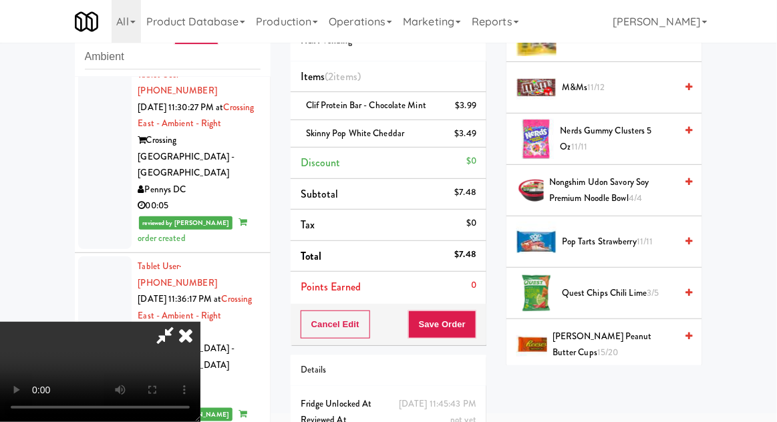
click at [469, 100] on div "$3.99" at bounding box center [465, 105] width 21 height 17
click at [475, 107] on icon at bounding box center [477, 110] width 7 height 9
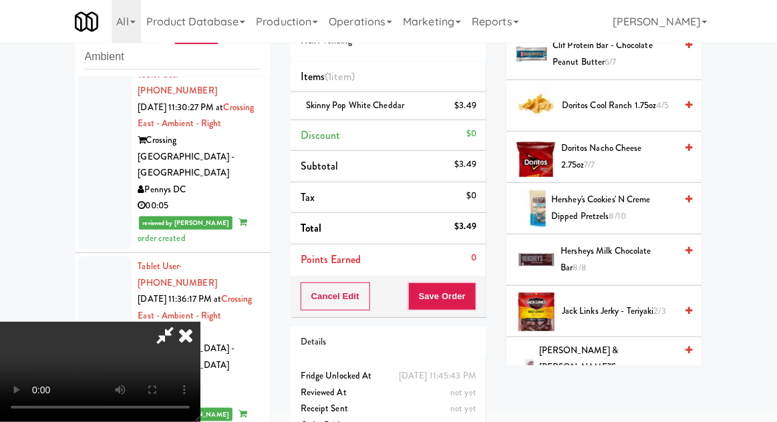
scroll to position [384, 0]
click at [654, 313] on span "Jack Links Jerky - Teriyaki 2/3" at bounding box center [619, 311] width 114 height 17
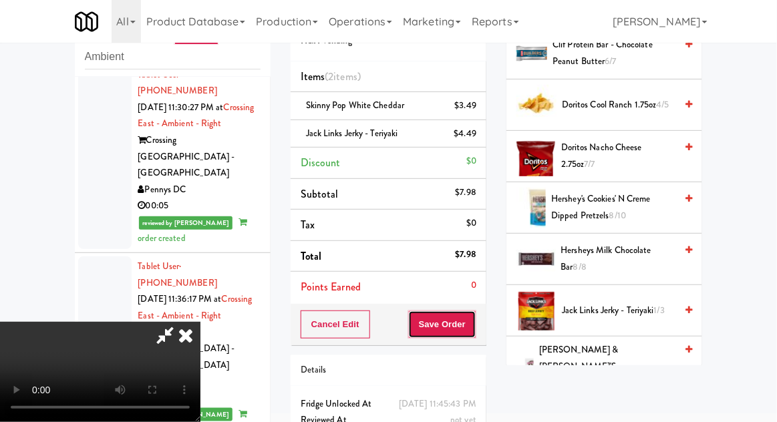
click at [472, 329] on button "Save Order" at bounding box center [442, 325] width 68 height 28
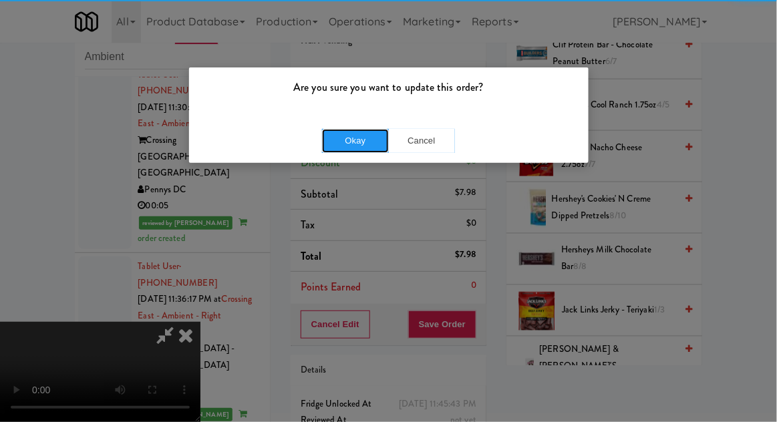
click at [331, 136] on button "Okay" at bounding box center [355, 141] width 67 height 24
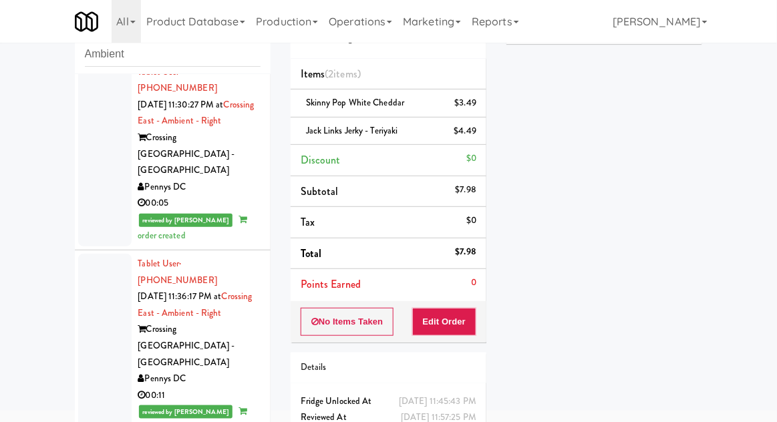
scroll to position [67, 0]
